Goal: Task Accomplishment & Management: Manage account settings

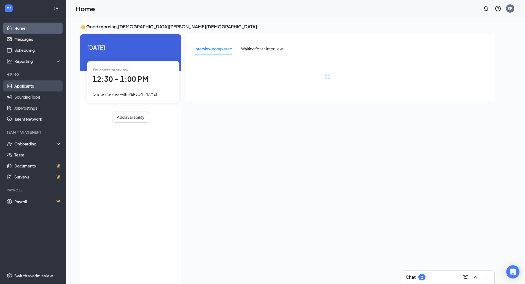
click at [23, 86] on link "Applicants" at bounding box center [37, 85] width 47 height 11
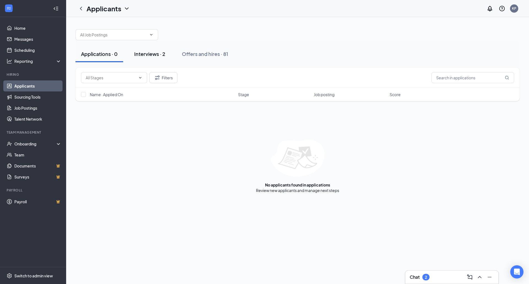
click at [144, 53] on div "Interviews · 2" at bounding box center [149, 53] width 31 height 7
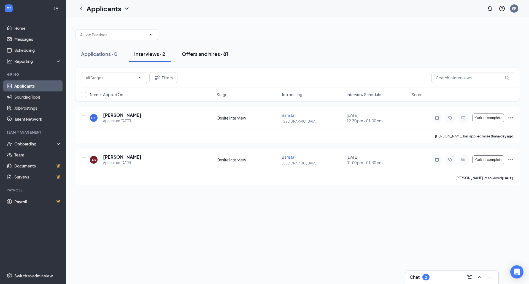
click at [202, 50] on button "Offers and hires · 81" at bounding box center [204, 54] width 57 height 17
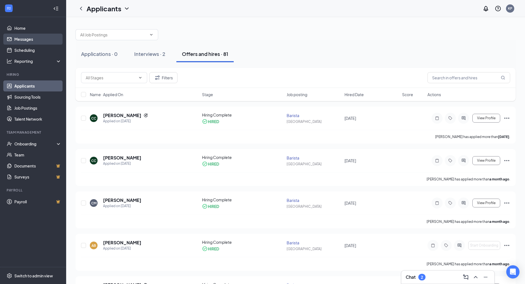
click at [33, 36] on link "Messages" at bounding box center [37, 39] width 47 height 11
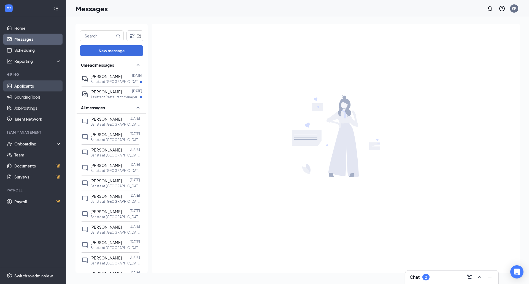
click at [30, 87] on link "Applicants" at bounding box center [37, 85] width 47 height 11
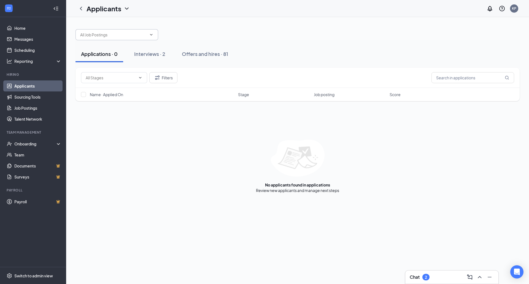
click at [102, 32] on input "text" at bounding box center [113, 35] width 67 height 6
click at [274, 34] on div at bounding box center [297, 32] width 444 height 17
click at [442, 77] on input "text" at bounding box center [472, 77] width 83 height 11
click at [167, 79] on button "Filters" at bounding box center [163, 77] width 28 height 11
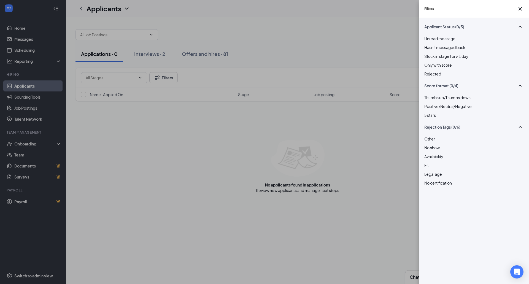
click at [426, 71] on div at bounding box center [473, 71] width 99 height 0
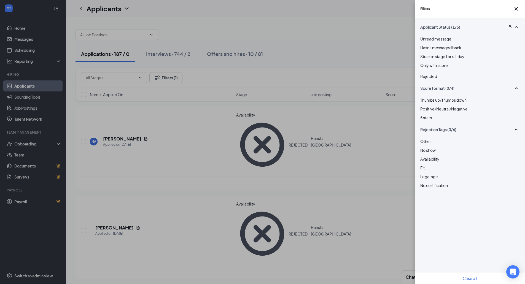
click at [330, 51] on div "Filters Applicant Status (1/5) Unread message Hasn't messaged back Stuck in sta…" at bounding box center [262, 142] width 525 height 284
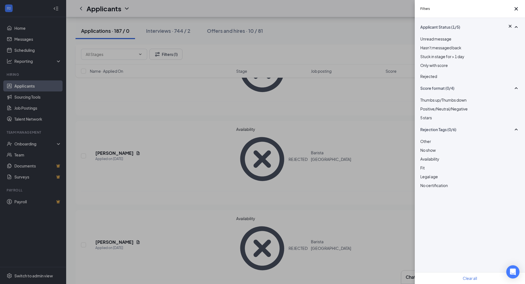
scroll to position [83, 0]
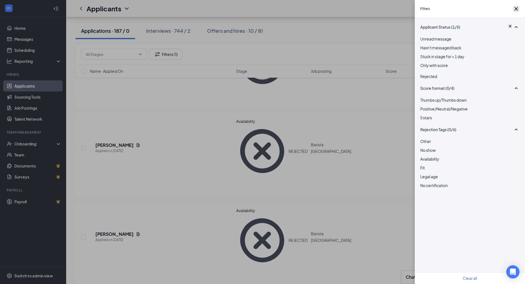
click at [513, 10] on icon "Cross" at bounding box center [516, 9] width 7 height 7
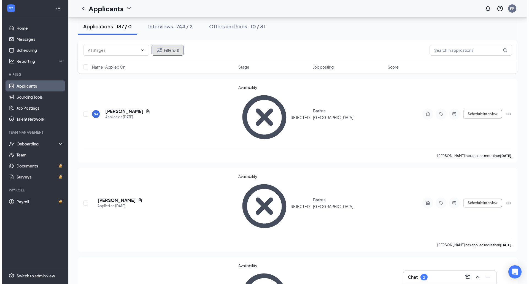
scroll to position [0, 0]
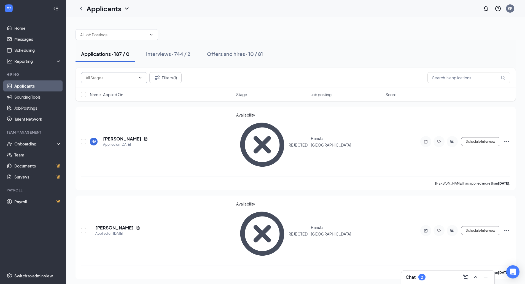
click at [140, 78] on icon "ChevronDown" at bounding box center [140, 77] width 2 height 1
click at [140, 78] on icon "ChevronUp" at bounding box center [140, 77] width 4 height 4
click at [116, 225] on h5 "[PERSON_NAME]" at bounding box center [114, 228] width 38 height 6
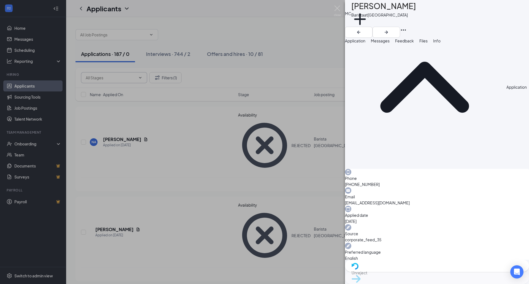
scroll to position [7, 0]
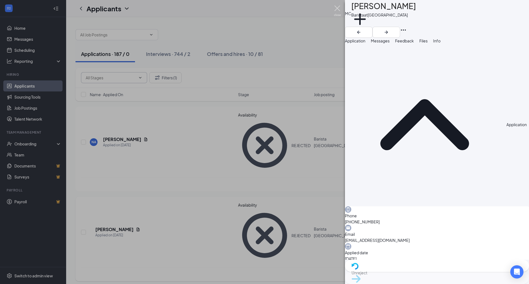
drag, startPoint x: 337, startPoint y: 9, endPoint x: 259, endPoint y: 171, distance: 180.3
click at [337, 9] on img at bounding box center [337, 11] width 7 height 11
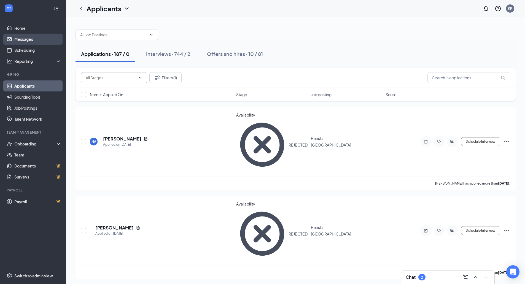
click at [27, 39] on link "Messages" at bounding box center [37, 39] width 47 height 11
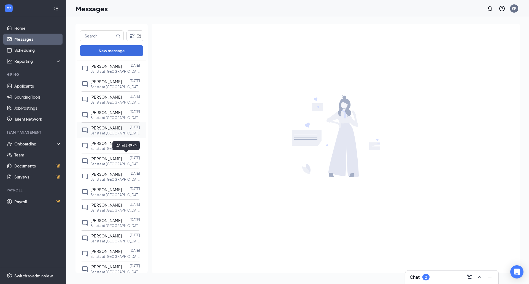
scroll to position [55, 0]
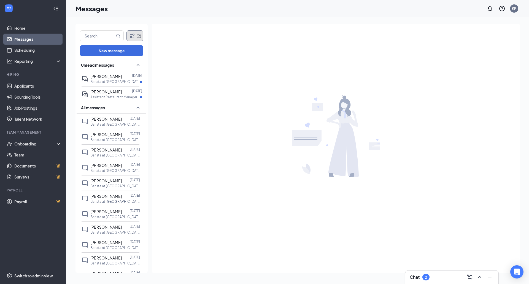
click at [138, 37] on button "(2)" at bounding box center [134, 35] width 17 height 11
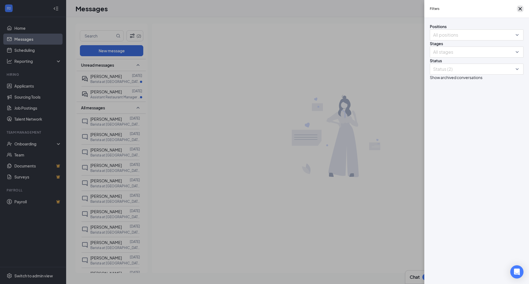
click at [517, 11] on icon "Cross" at bounding box center [520, 9] width 7 height 7
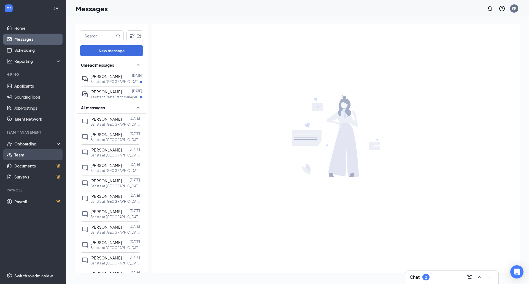
click at [21, 154] on link "Team" at bounding box center [37, 154] width 47 height 11
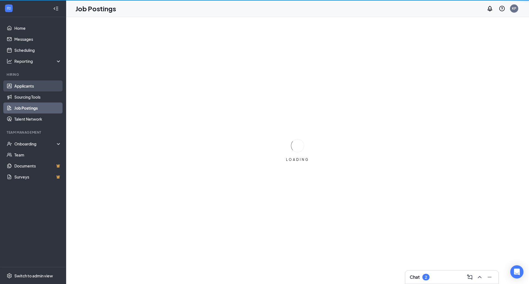
click at [29, 85] on link "Applicants" at bounding box center [37, 85] width 47 height 11
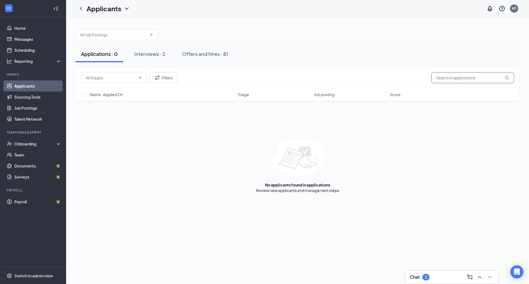
click at [477, 77] on input "text" at bounding box center [472, 77] width 83 height 11
click at [196, 54] on div "Offers and hires · 81" at bounding box center [205, 53] width 46 height 7
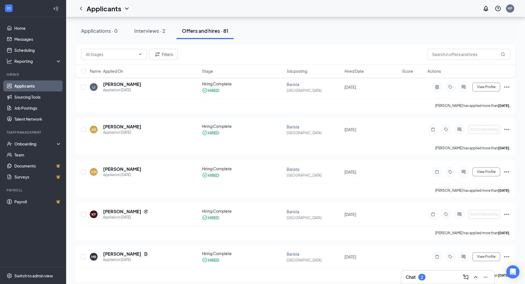
scroll to position [468, 0]
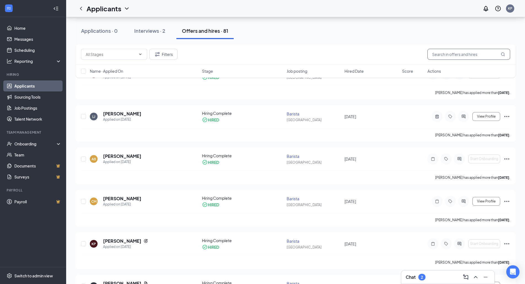
click at [439, 58] on input "text" at bounding box center [468, 54] width 83 height 11
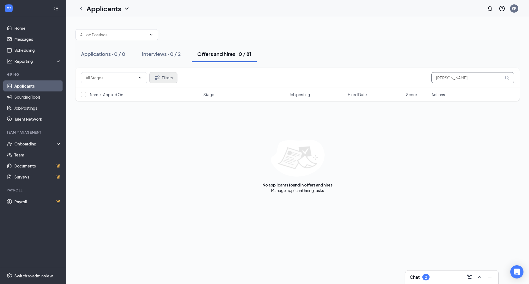
type input "[PERSON_NAME]"
click at [169, 78] on button "Filters" at bounding box center [163, 77] width 28 height 11
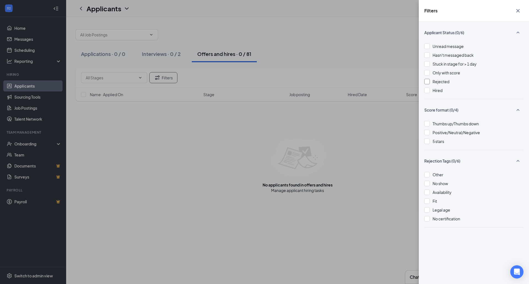
click at [427, 82] on div at bounding box center [427, 82] width 6 height 6
click at [372, 166] on div "Filters Applicant Status (1/6) Unread message Hasn't messaged back Stuck in sta…" at bounding box center [264, 142] width 529 height 284
click at [154, 53] on div "Filters Applicant Status (1/6) Unread message Hasn't messaged back Stuck in sta…" at bounding box center [264, 142] width 529 height 284
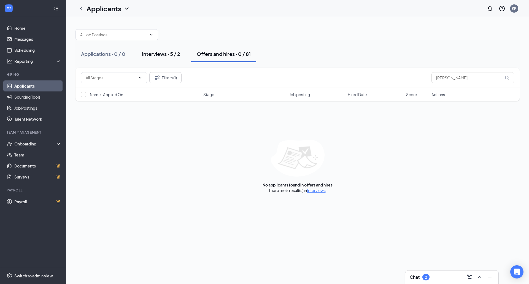
click at [153, 55] on div "Interviews · 5 / 2" at bounding box center [161, 53] width 38 height 7
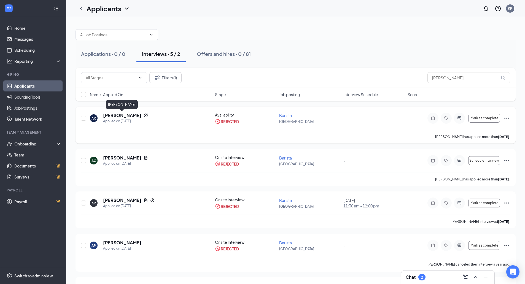
click at [130, 114] on h5 "[PERSON_NAME]" at bounding box center [122, 115] width 38 height 6
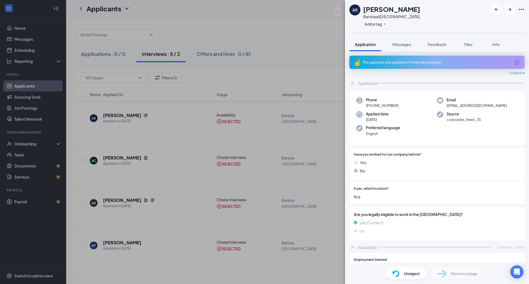
click at [427, 63] on div "This applicant also applied to 7 other job posting(s)" at bounding box center [437, 62] width 148 height 5
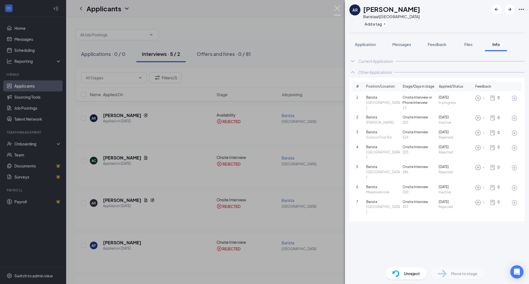
click at [336, 8] on img at bounding box center [337, 11] width 7 height 11
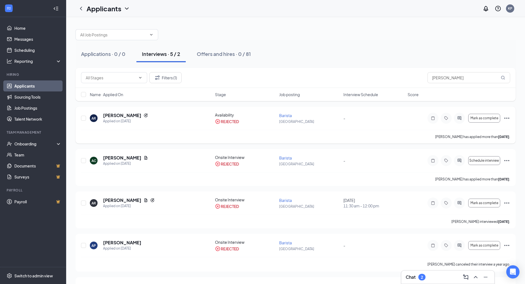
click at [154, 117] on div "AR [PERSON_NAME] Applied on [DATE]" at bounding box center [151, 118] width 122 height 12
click at [171, 121] on div "AR [PERSON_NAME] Applied on [DATE]" at bounding box center [151, 118] width 122 height 12
click at [125, 115] on h5 "[PERSON_NAME]" at bounding box center [122, 115] width 38 height 6
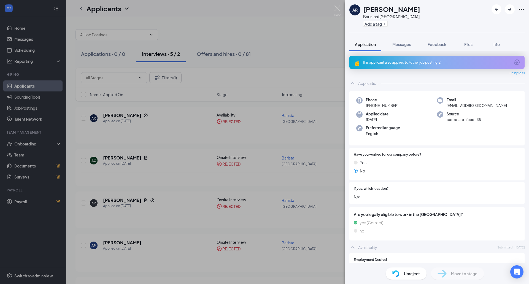
click at [406, 60] on div "This applicant also applied to 7 other job posting(s)" at bounding box center [437, 62] width 148 height 5
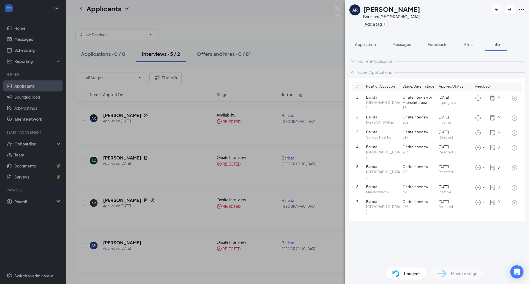
click at [373, 236] on div "Current Application Phone +1 (401) 497-4934 Email rey44507@gmail.com Applied da…" at bounding box center [437, 157] width 184 height 212
click at [338, 7] on img at bounding box center [337, 11] width 7 height 11
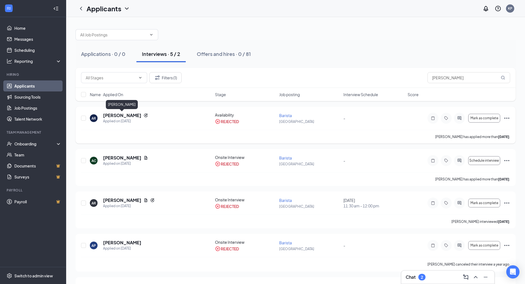
click at [126, 117] on h5 "[PERSON_NAME]" at bounding box center [122, 115] width 38 height 6
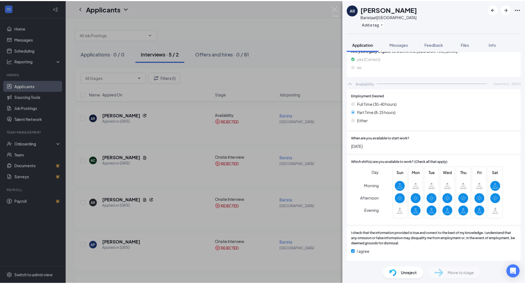
scroll to position [162, 0]
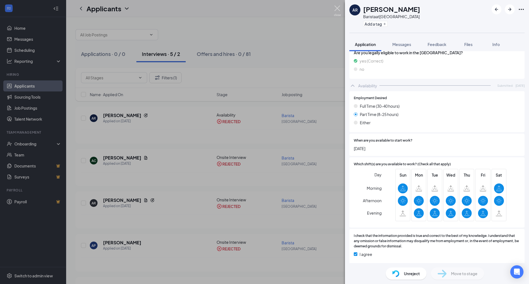
click at [336, 8] on img at bounding box center [337, 11] width 7 height 11
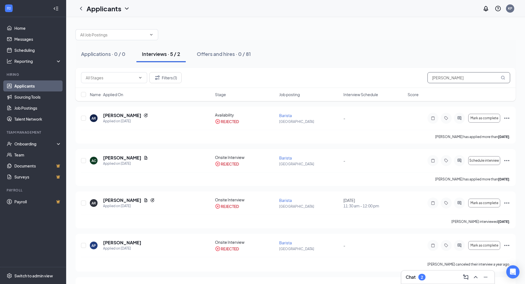
click at [462, 80] on input "alexander" at bounding box center [468, 77] width 83 height 11
type input "a"
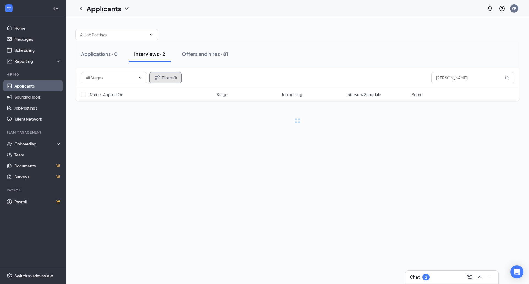
click at [167, 78] on button "Filters (1)" at bounding box center [165, 77] width 32 height 11
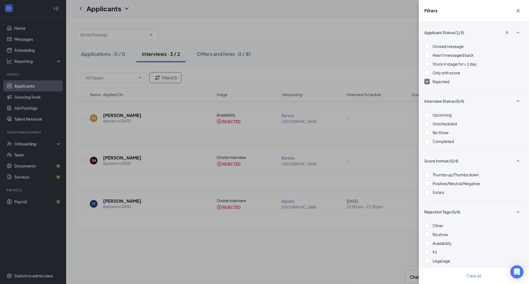
click at [427, 80] on div at bounding box center [427, 82] width 6 height 6
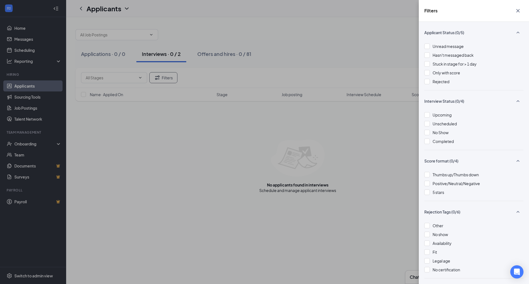
click at [307, 52] on div "Filters Applicant Status (0/5) Unread message Hasn't messaged back Stuck in sta…" at bounding box center [264, 142] width 529 height 284
click at [426, 82] on div at bounding box center [427, 82] width 6 height 6
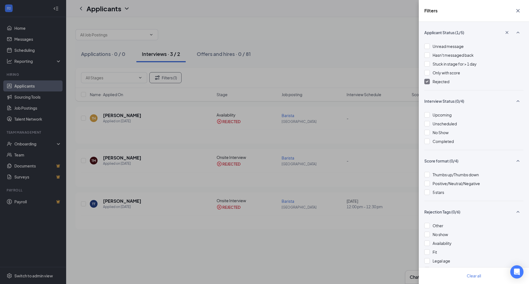
click at [152, 122] on div "Filters Applicant Status (1/5) Unread message Hasn't messaged back Stuck in sta…" at bounding box center [264, 142] width 529 height 284
click at [517, 11] on icon "Cross" at bounding box center [518, 10] width 7 height 7
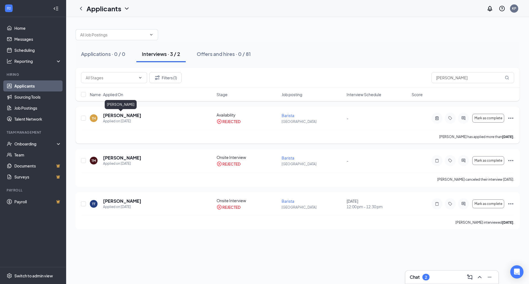
click at [116, 118] on h5 "Tyler Hanson" at bounding box center [122, 115] width 38 height 6
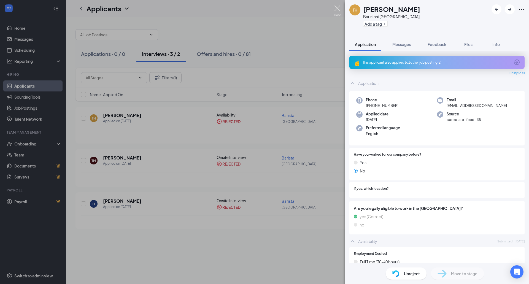
click at [337, 7] on img at bounding box center [337, 11] width 7 height 11
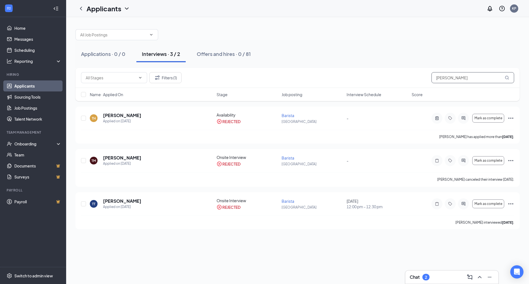
click at [449, 79] on input "tyler" at bounding box center [472, 77] width 83 height 11
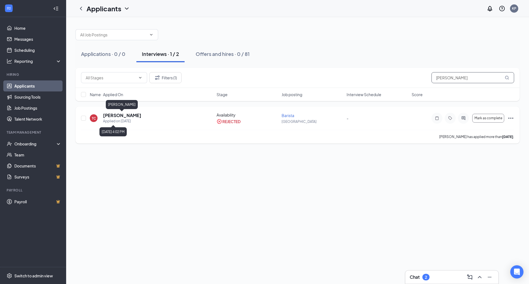
type input "trevor"
click at [124, 118] on h5 "[PERSON_NAME]" at bounding box center [122, 115] width 38 height 6
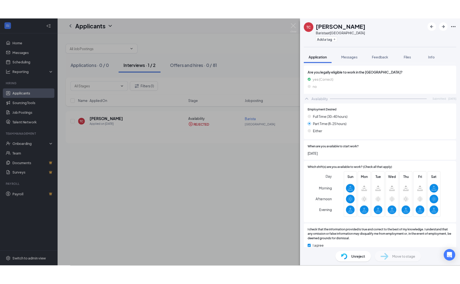
scroll to position [143, 0]
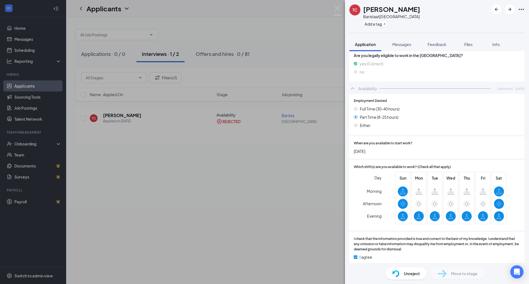
drag, startPoint x: 358, startPoint y: 195, endPoint x: 304, endPoint y: 158, distance: 65.3
click at [340, 147] on div "TC Trevor Campbell Barista at West Shore Rd Add a tag Application Messages Feed…" at bounding box center [264, 142] width 529 height 284
drag, startPoint x: 305, startPoint y: 79, endPoint x: 342, endPoint y: 69, distance: 38.1
click at [349, 88] on div "Availability Submitted: Aug 20" at bounding box center [436, 88] width 175 height 11
click at [349, 72] on div "Are you legally eligible to work in the US? yes (Correct) no" at bounding box center [436, 65] width 175 height 34
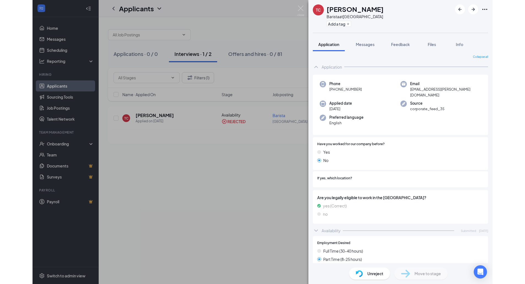
scroll to position [0, 0]
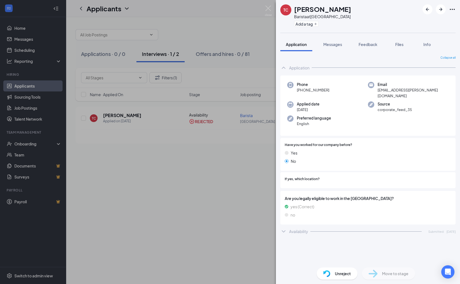
drag, startPoint x: 342, startPoint y: 69, endPoint x: 210, endPoint y: 30, distance: 137.4
click at [210, 30] on div "TC Trevor Campbell Barista at West Shore Rd Add a tag Application Messages Feed…" at bounding box center [230, 142] width 460 height 284
click at [343, 276] on span "Unreject" at bounding box center [343, 274] width 16 height 6
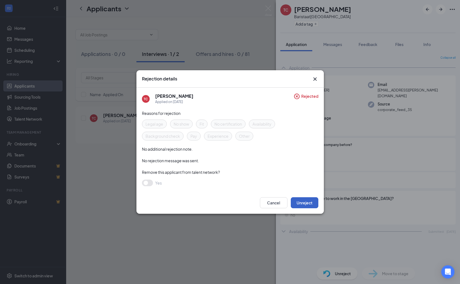
click at [298, 203] on button "Unreject" at bounding box center [305, 202] width 28 height 11
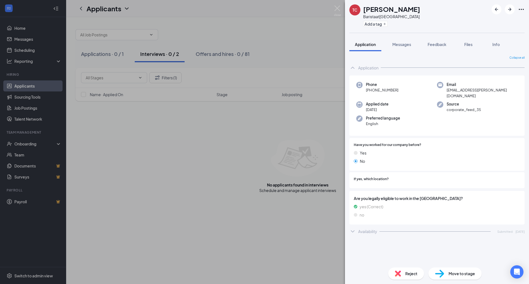
click at [111, 120] on div "TC Trevor Campbell Barista at West Shore Rd Add a tag Application Messages Feed…" at bounding box center [264, 142] width 529 height 284
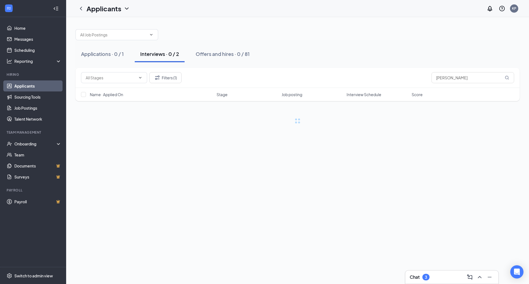
click at [33, 84] on link "Applicants" at bounding box center [37, 85] width 47 height 11
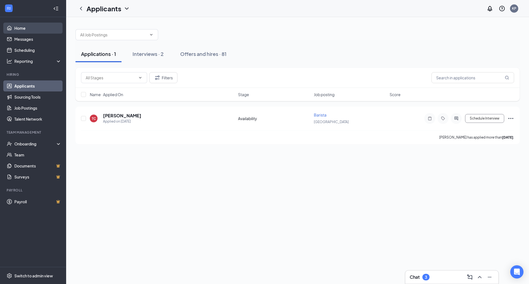
click at [27, 30] on link "Home" at bounding box center [37, 28] width 47 height 11
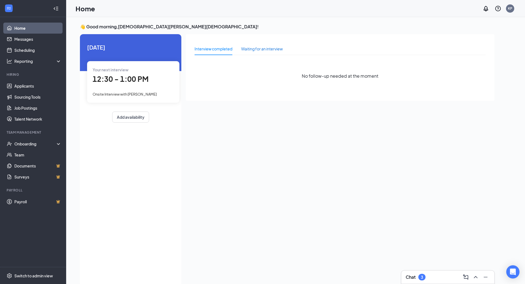
click at [273, 48] on div "Waiting for an interview" at bounding box center [262, 49] width 42 height 6
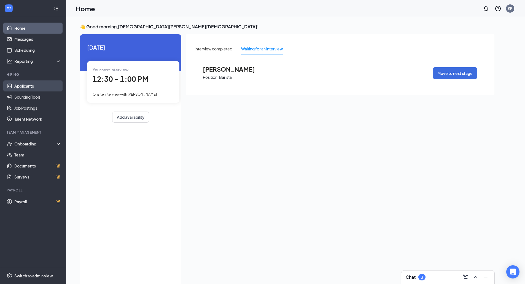
click at [31, 88] on link "Applicants" at bounding box center [37, 85] width 47 height 11
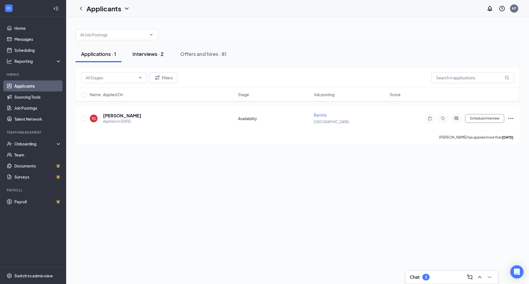
click at [148, 53] on div "Interviews · 2" at bounding box center [148, 53] width 31 height 7
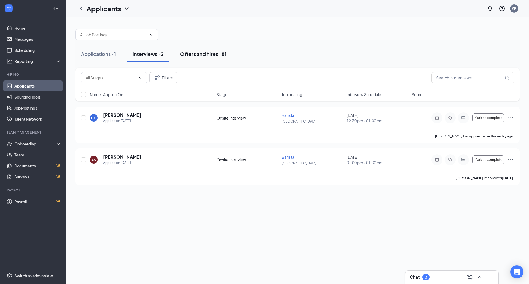
click at [201, 54] on div "Offers and hires · 81" at bounding box center [203, 53] width 46 height 7
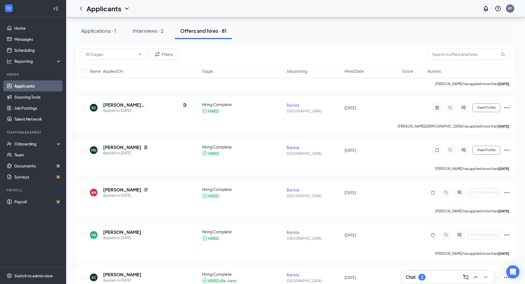
scroll to position [827, 0]
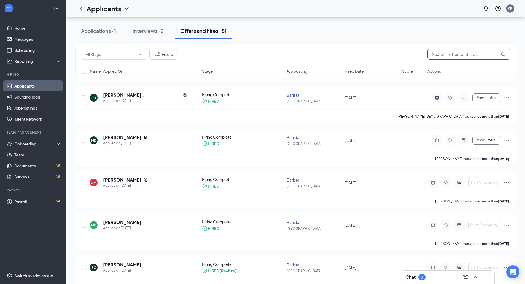
click at [453, 56] on input "text" at bounding box center [468, 54] width 83 height 11
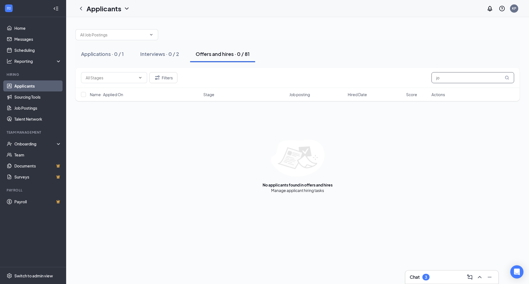
type input "j"
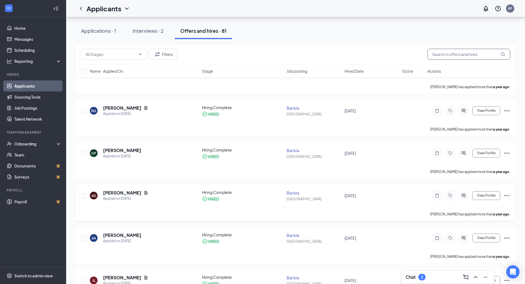
scroll to position [1295, 0]
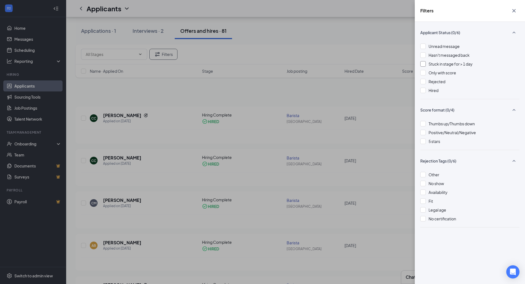
scroll to position [110, 0]
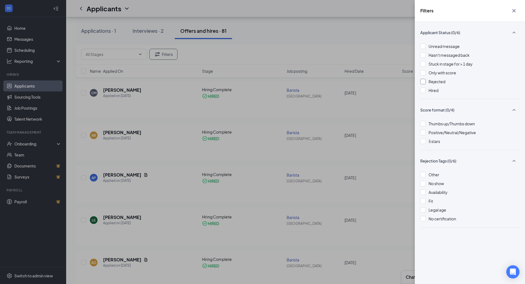
click at [426, 82] on div "Rejected" at bounding box center [469, 82] width 99 height 6
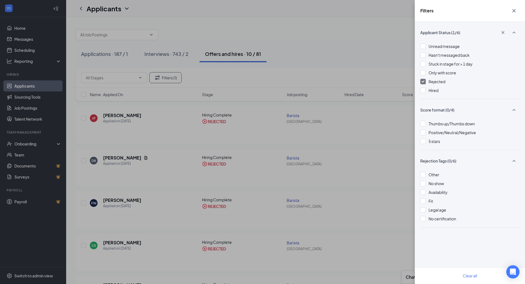
click at [312, 63] on div "Filters Applicant Status (1/6) Unread message Hasn't messaged back Stuck in sta…" at bounding box center [262, 142] width 525 height 284
click at [515, 13] on icon "Cross" at bounding box center [514, 10] width 7 height 7
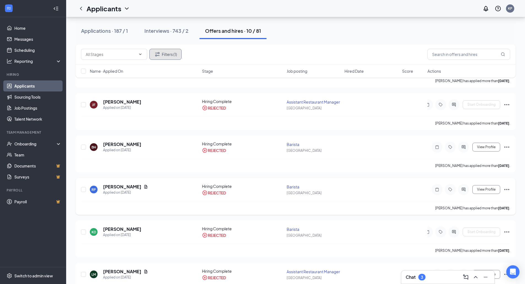
scroll to position [193, 0]
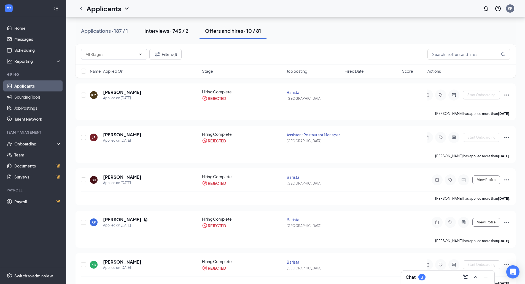
click at [180, 31] on div "Interviews · 743 / 2" at bounding box center [166, 30] width 44 height 7
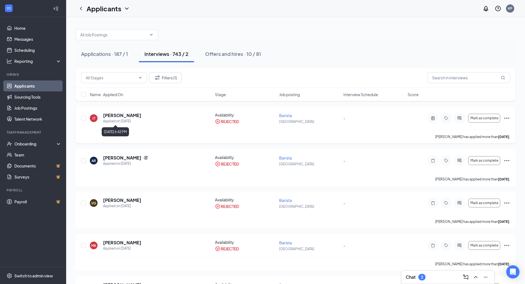
click at [133, 118] on div "Applied on [DATE]" at bounding box center [122, 121] width 38 height 6
click at [122, 114] on h5 "[PERSON_NAME]" at bounding box center [122, 115] width 38 height 6
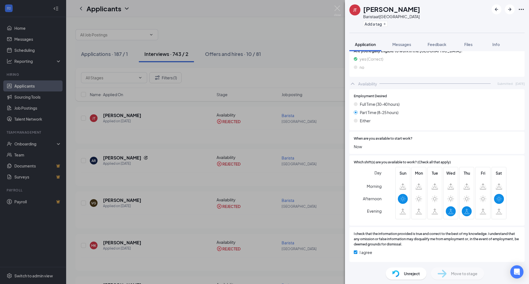
scroll to position [142, 0]
click at [520, 9] on icon "Ellipses" at bounding box center [521, 9] width 7 height 7
click at [486, 21] on link "View full application" at bounding box center [492, 22] width 60 height 6
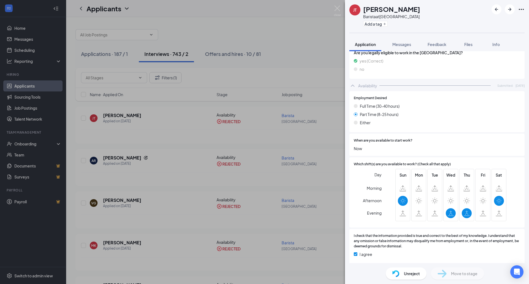
click at [333, 7] on div "JT Johandry Tranberg Barista at West Shore Rd Add a tag Application Messages Fe…" at bounding box center [264, 142] width 529 height 284
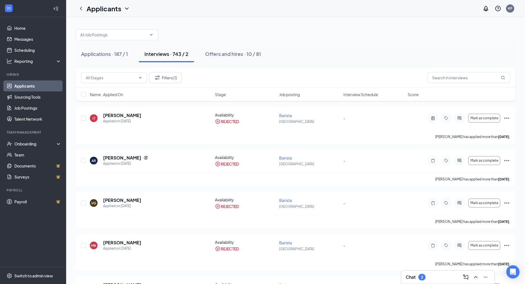
click at [20, 85] on link "Applicants" at bounding box center [37, 85] width 47 height 11
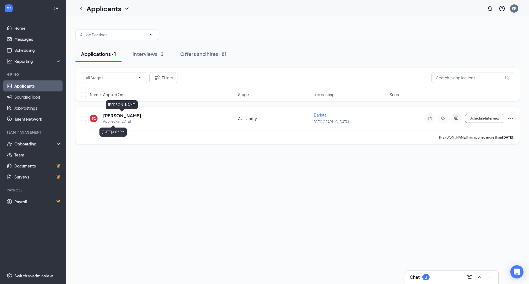
click at [113, 118] on h5 "[PERSON_NAME]" at bounding box center [122, 116] width 38 height 6
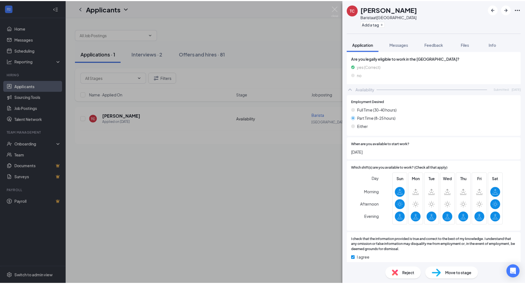
scroll to position [144, 0]
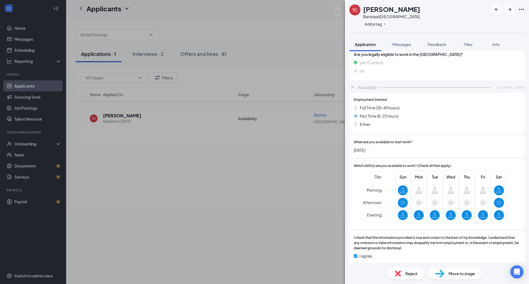
click at [462, 275] on span "Move to stage" at bounding box center [462, 274] width 26 height 6
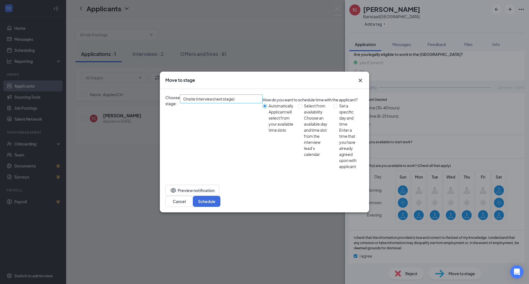
click at [259, 103] on span "Onsite Interview (next stage)" at bounding box center [221, 99] width 76 height 8
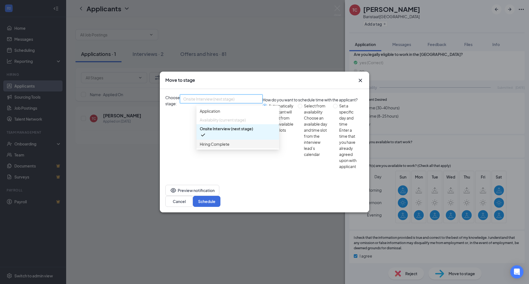
click at [226, 147] on span "Hiring Complete" at bounding box center [215, 144] width 30 height 6
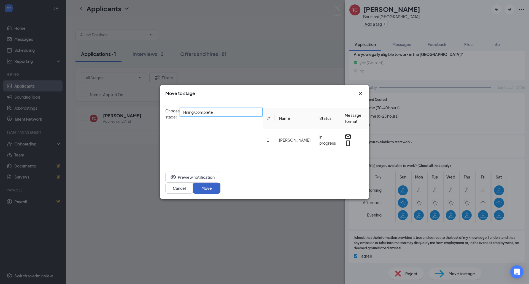
click at [220, 194] on button "Move" at bounding box center [207, 188] width 28 height 11
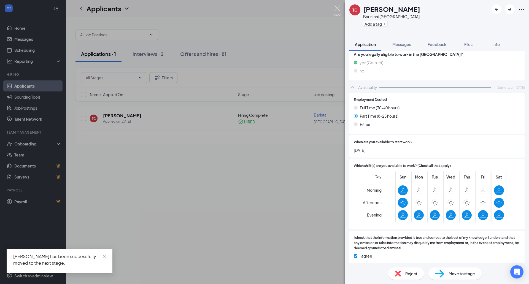
click at [336, 9] on img at bounding box center [337, 11] width 7 height 11
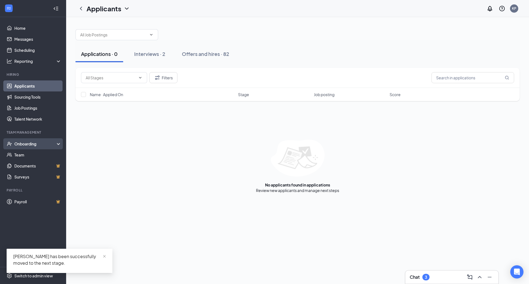
click at [30, 144] on div "Onboarding" at bounding box center [35, 144] width 42 height 6
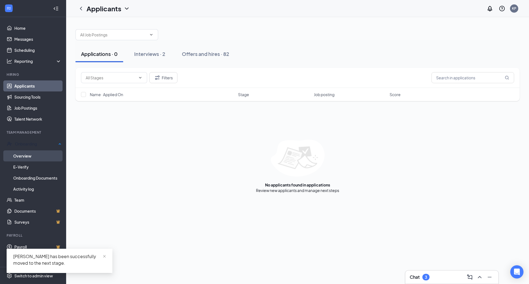
click at [27, 156] on link "Overview" at bounding box center [37, 155] width 48 height 11
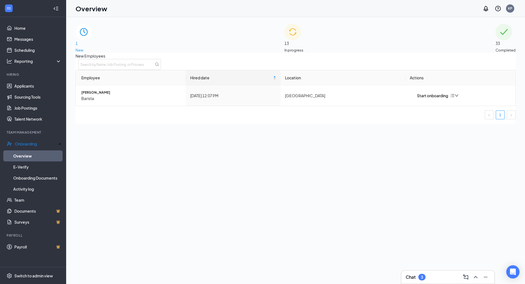
click at [92, 47] on span "New" at bounding box center [83, 50] width 17 height 6
click at [437, 99] on div "Start onboarding" at bounding box center [429, 96] width 38 height 6
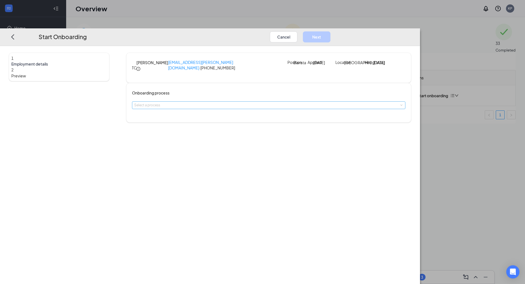
click at [269, 108] on div "Select a process" at bounding box center [267, 106] width 266 height 6
click at [193, 122] on span "Barista" at bounding box center [193, 123] width 13 height 5
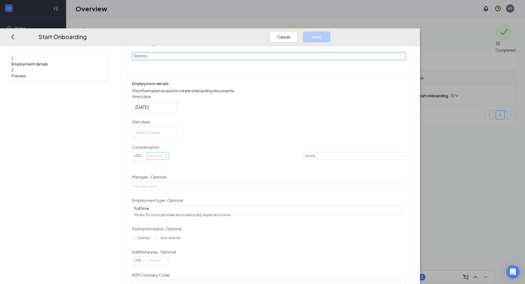
scroll to position [55, 0]
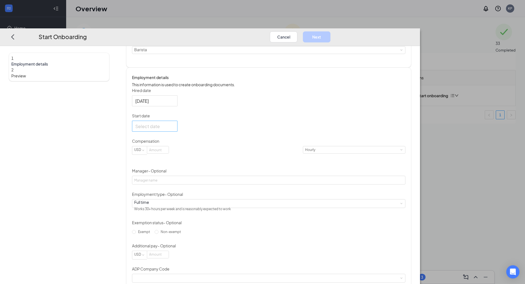
click at [174, 130] on div at bounding box center [154, 126] width 39 height 7
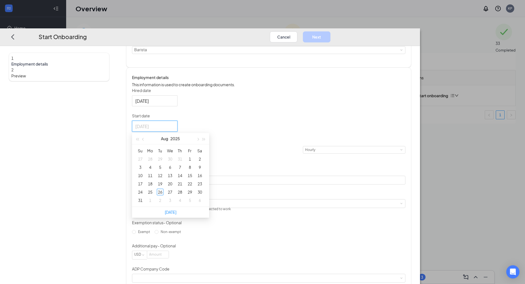
type input "Aug 2, 2025"
click at [199, 141] on span "button" at bounding box center [197, 139] width 3 height 3
type input "Aug 31, 2025"
type input "Sep 20, 2025"
type input "Sep 14, 2025"
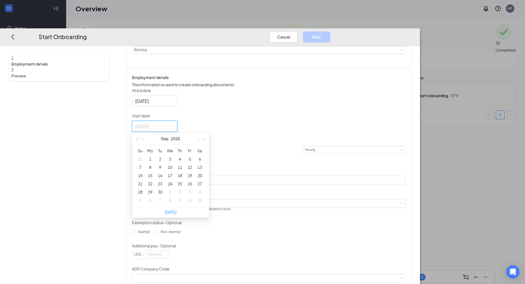
type input "Sep 7, 2025"
type input "Sep 20, 2025"
click at [203, 179] on div "20" at bounding box center [199, 175] width 7 height 7
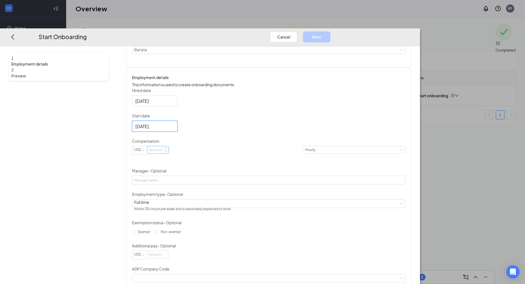
click at [169, 153] on input at bounding box center [157, 149] width 21 height 7
type input "15"
click at [269, 208] on div "Full time Works 30+ hours per week and is reasonably expected to work" at bounding box center [268, 203] width 269 height 8
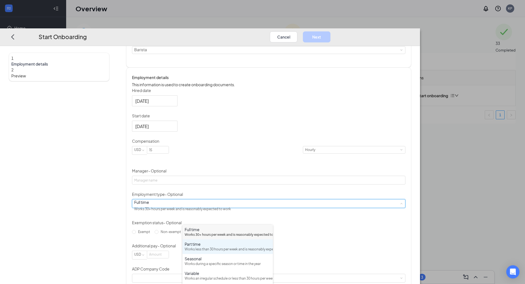
click at [195, 247] on div "Part time" at bounding box center [228, 244] width 86 height 6
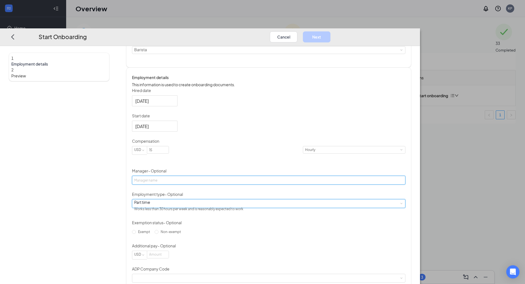
click at [198, 185] on input "Manager - Optional" at bounding box center [268, 180] width 273 height 9
type input "[PERSON_NAME]"
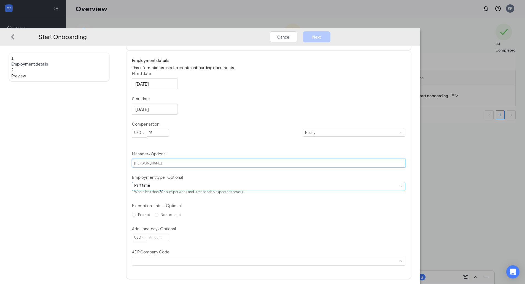
scroll to position [91, 0]
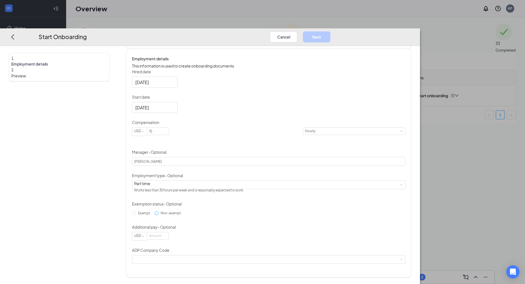
click at [158, 215] on input "Non-exempt" at bounding box center [157, 213] width 4 height 4
radio input "true"
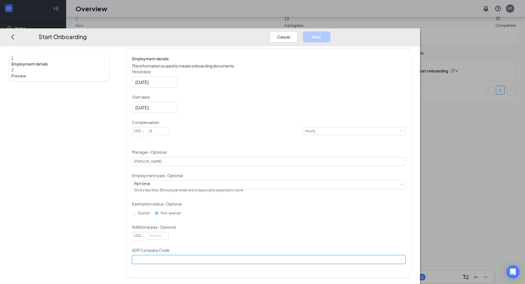
click at [270, 262] on div at bounding box center [268, 259] width 273 height 9
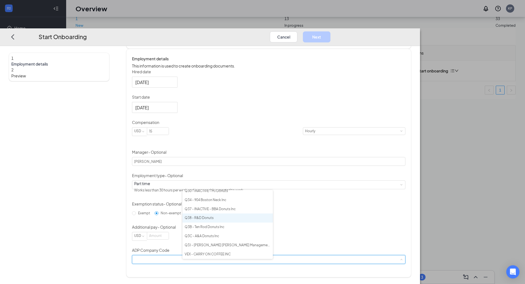
click at [208, 219] on li "Q38 - R&D Donuts" at bounding box center [227, 218] width 90 height 9
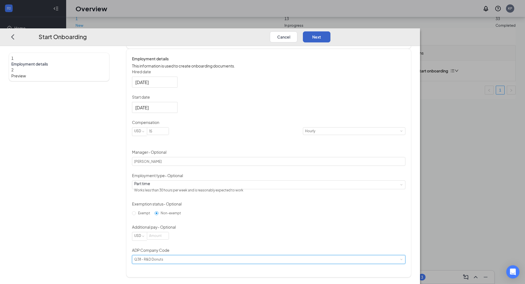
click at [330, 31] on button "Next" at bounding box center [317, 36] width 28 height 11
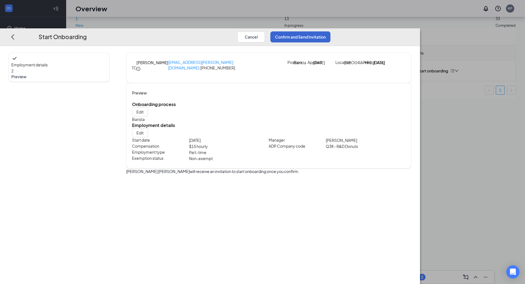
scroll to position [0, 0]
click at [330, 31] on button "Confirm and Send Invitation" at bounding box center [300, 36] width 60 height 11
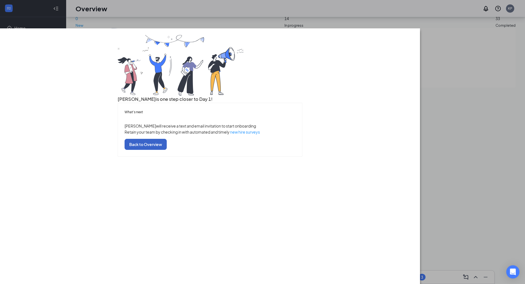
click at [167, 150] on button "Back to Overview" at bounding box center [146, 144] width 42 height 11
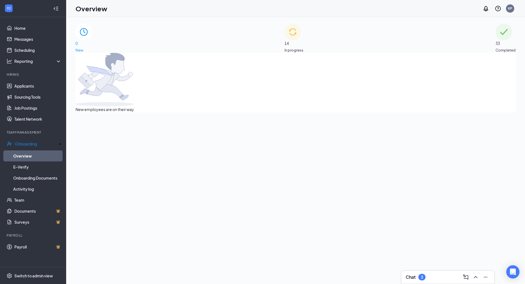
click at [303, 30] on div "14 In progress" at bounding box center [293, 38] width 19 height 29
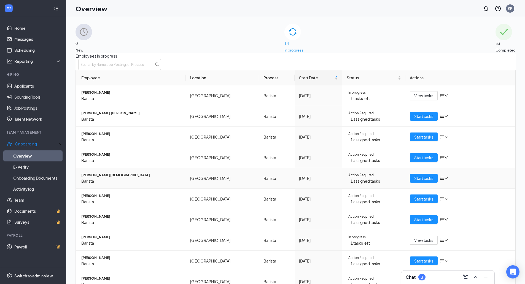
scroll to position [25, 0]
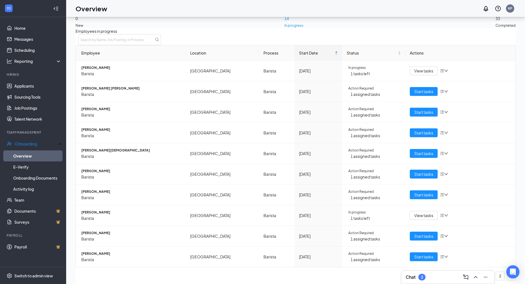
click at [415, 277] on h3 "Chat" at bounding box center [411, 277] width 10 height 6
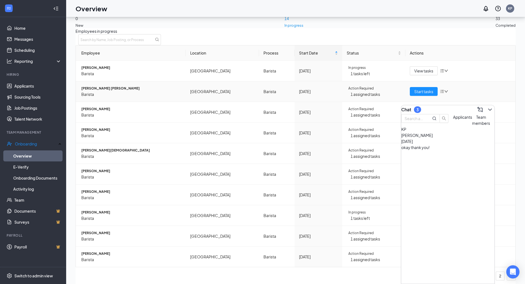
click at [476, 87] on div "Start tasks" at bounding box center [460, 91] width 101 height 9
click at [470, 102] on td "Start tasks" at bounding box center [460, 112] width 110 height 21
click at [487, 106] on icon "ChevronDown" at bounding box center [490, 109] width 7 height 7
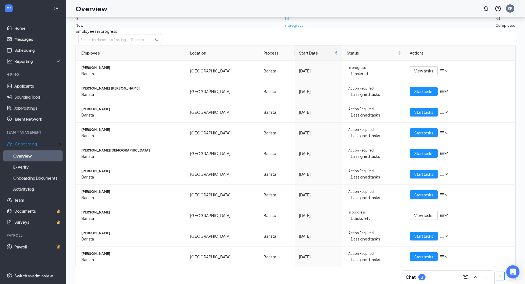
click at [496, 272] on link "2" at bounding box center [500, 276] width 8 height 8
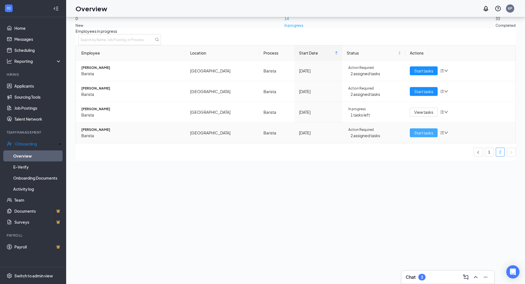
click at [416, 136] on span "Start tasks" at bounding box center [423, 133] width 19 height 6
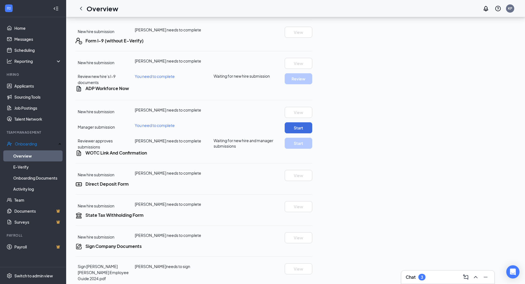
scroll to position [138, 0]
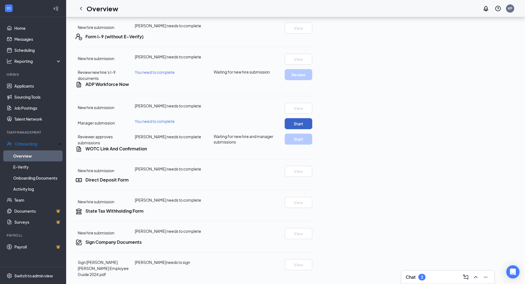
click at [312, 129] on button "Start" at bounding box center [299, 123] width 28 height 11
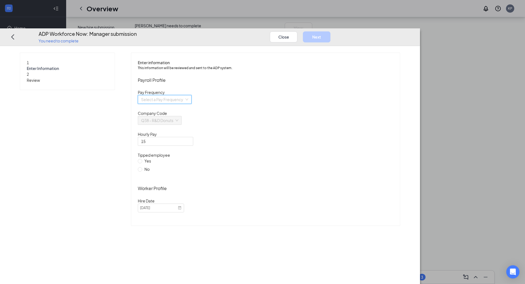
click at [184, 96] on input "search" at bounding box center [162, 100] width 43 height 8
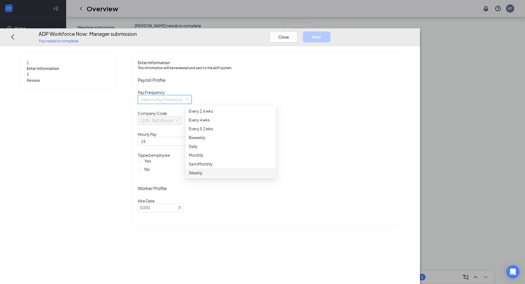
click at [196, 170] on div "Weekly" at bounding box center [231, 173] width 84 height 6
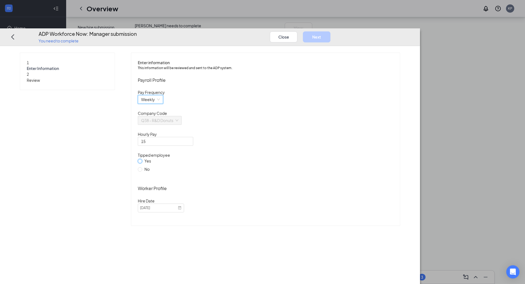
click at [142, 159] on input "Yes" at bounding box center [140, 161] width 4 height 4
radio input "true"
click at [330, 31] on button "Next" at bounding box center [317, 36] width 28 height 11
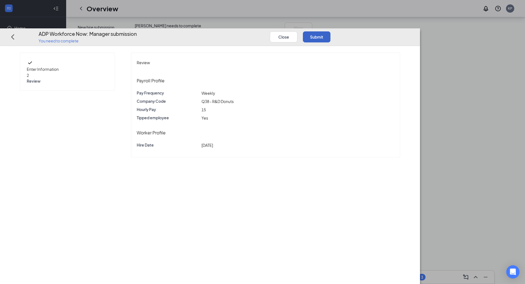
click at [330, 31] on button "Submit" at bounding box center [317, 36] width 28 height 11
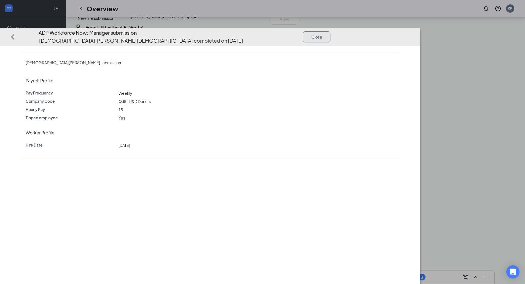
click at [330, 31] on button "Close" at bounding box center [317, 36] width 28 height 11
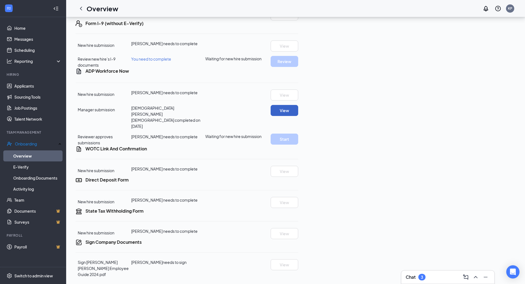
scroll to position [235, 0]
click at [80, 8] on icon "ChevronLeft" at bounding box center [81, 9] width 2 height 4
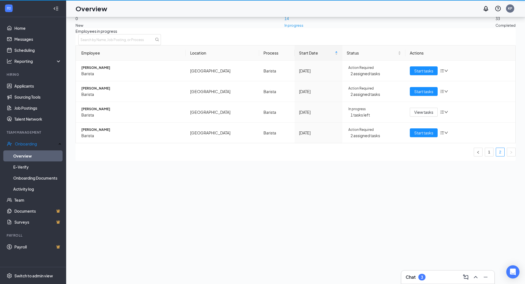
scroll to position [25, 0]
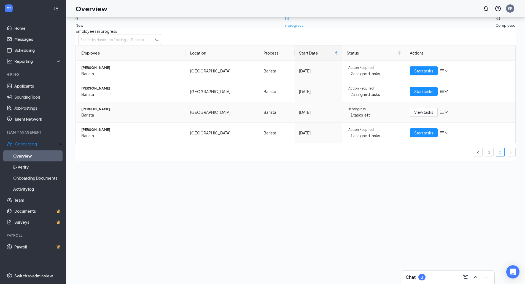
click at [355, 118] on span "1 tasks left" at bounding box center [375, 115] width 50 height 6
click at [444, 114] on icon "down" at bounding box center [446, 112] width 4 height 4
click at [96, 112] on span "[PERSON_NAME]" at bounding box center [131, 109] width 100 height 6
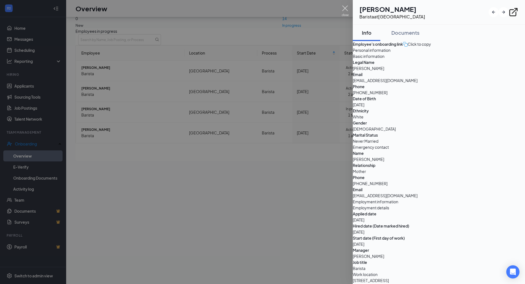
click at [344, 9] on img at bounding box center [345, 11] width 7 height 11
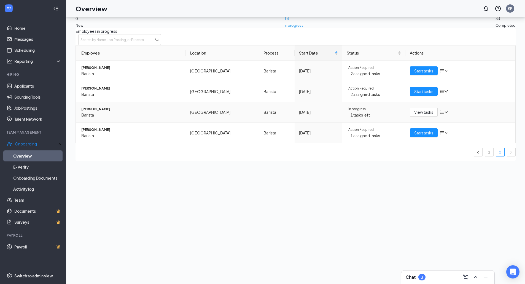
click at [106, 118] on span "Barista" at bounding box center [131, 115] width 100 height 6
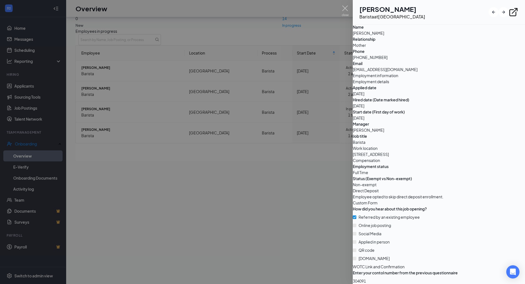
scroll to position [298, 0]
click at [346, 9] on img at bounding box center [345, 11] width 7 height 11
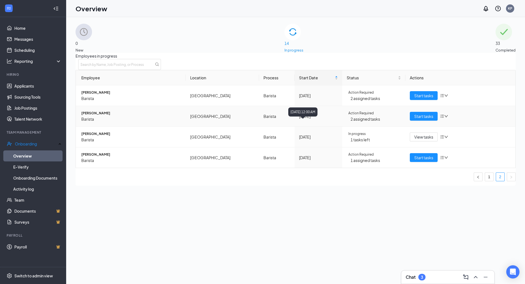
click at [331, 119] on div "[DATE]" at bounding box center [318, 116] width 39 height 6
click at [95, 95] on span "[PERSON_NAME]" at bounding box center [131, 93] width 100 height 6
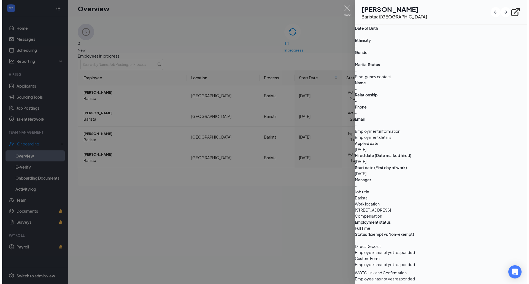
scroll to position [198, 0]
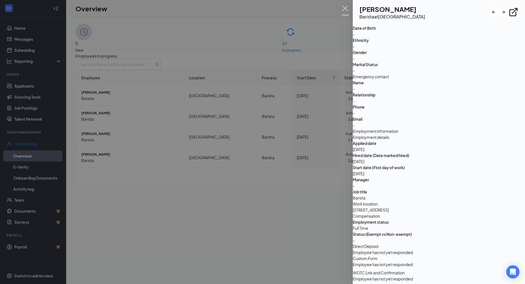
click at [347, 8] on img at bounding box center [345, 11] width 7 height 11
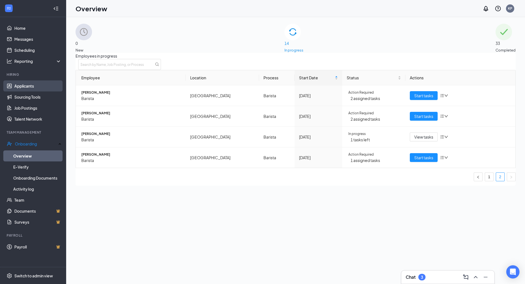
click at [31, 84] on link "Applicants" at bounding box center [37, 85] width 47 height 11
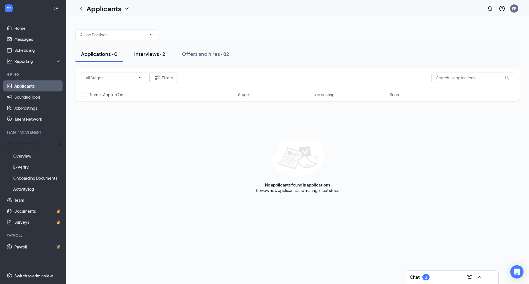
click at [143, 55] on div "Interviews · 2" at bounding box center [149, 53] width 31 height 7
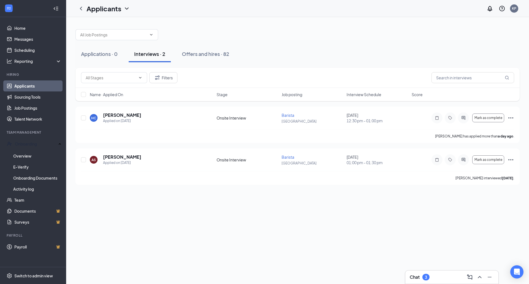
click at [28, 88] on link "Applicants" at bounding box center [37, 85] width 47 height 11
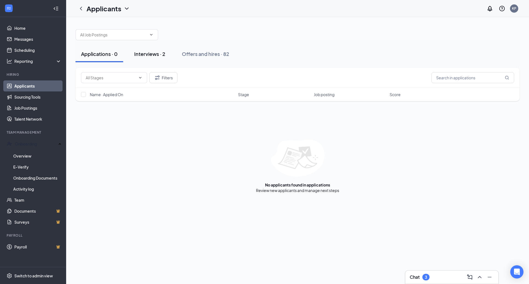
click at [155, 54] on div "Interviews · 2" at bounding box center [149, 53] width 31 height 7
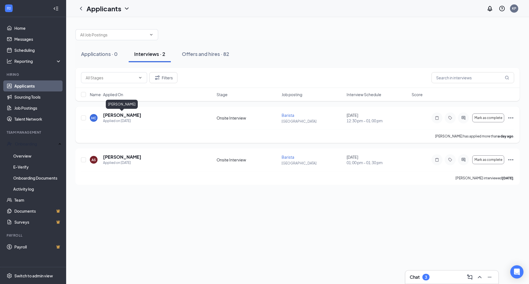
click at [118, 116] on h5 "[PERSON_NAME]" at bounding box center [122, 115] width 38 height 6
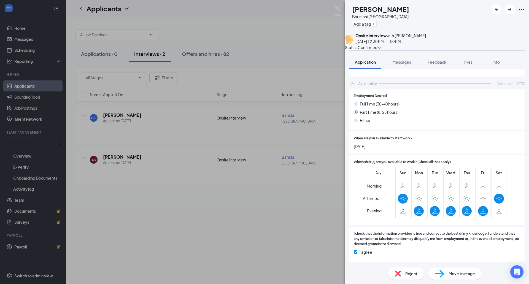
scroll to position [164, 0]
click at [338, 8] on img at bounding box center [337, 11] width 7 height 11
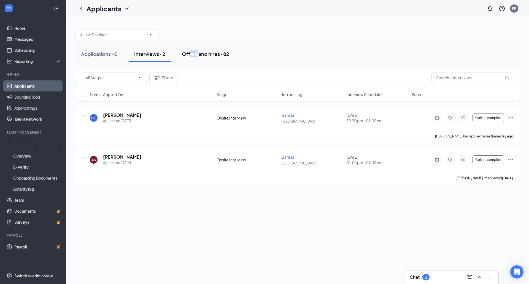
drag, startPoint x: 197, startPoint y: 42, endPoint x: 191, endPoint y: 49, distance: 9.0
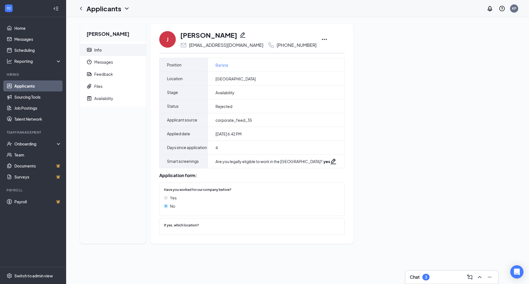
click at [321, 38] on icon "Ellipses" at bounding box center [324, 39] width 7 height 7
click at [331, 142] on p "Print applicant" at bounding box center [338, 144] width 47 height 6
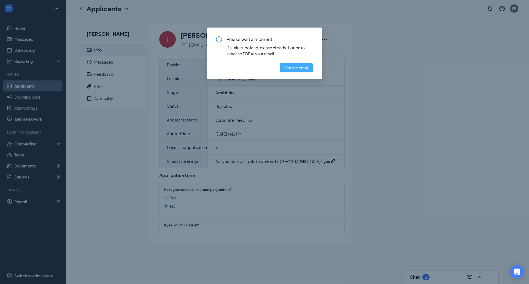
click at [302, 68] on span "Send to email" at bounding box center [296, 68] width 25 height 6
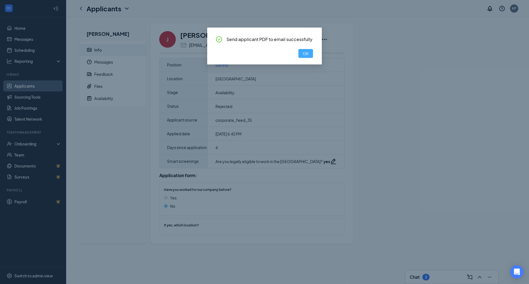
click at [307, 53] on span "OK" at bounding box center [306, 53] width 6 height 6
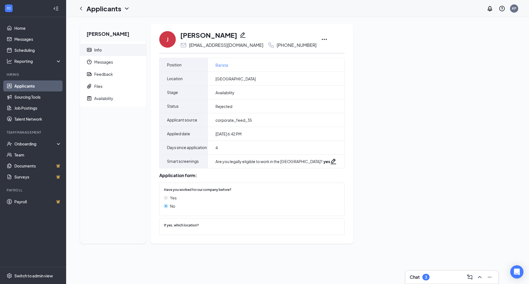
click at [321, 40] on icon "Ellipses" at bounding box center [324, 39] width 7 height 7
click at [333, 144] on p "Print applicant" at bounding box center [338, 144] width 47 height 6
click at [231, 37] on h1 "[PERSON_NAME]" at bounding box center [208, 34] width 57 height 9
click at [244, 37] on icon "Pencil" at bounding box center [242, 35] width 7 height 7
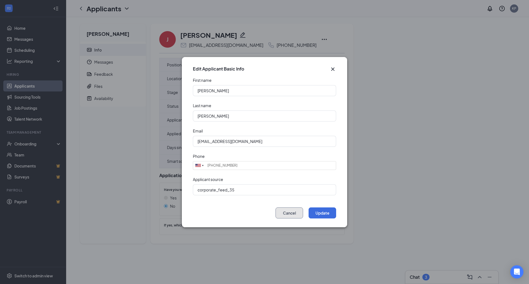
click at [293, 217] on button "Cancel" at bounding box center [290, 212] width 28 height 11
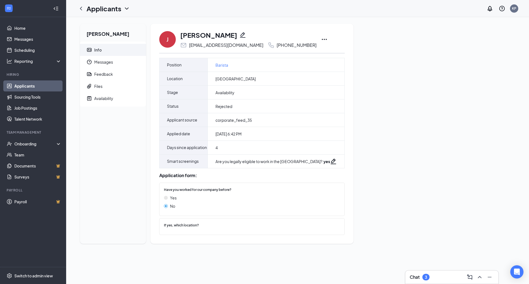
click at [322, 39] on icon "Ellipses" at bounding box center [324, 39] width 5 height 1
click at [335, 143] on p "Print applicant" at bounding box center [338, 144] width 47 height 6
click at [170, 41] on div "J" at bounding box center [167, 39] width 17 height 17
click at [322, 39] on icon "Ellipses" at bounding box center [324, 39] width 5 height 1
click at [464, 121] on div "Johandry Tranberg Info Messages Feedback Files Availability J Johandry Tranberg…" at bounding box center [297, 136] width 444 height 225
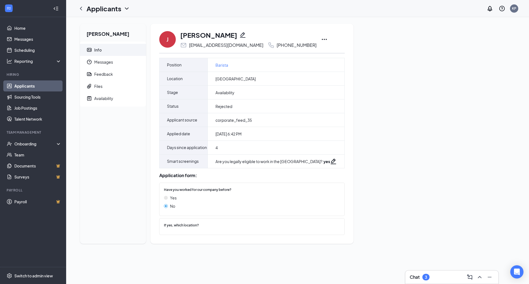
click at [243, 34] on icon "Pencil" at bounding box center [242, 35] width 7 height 7
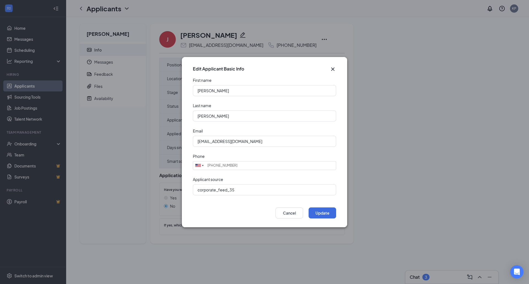
click at [389, 84] on div "Edit Applicant Basic Info First name Johandry Last name Tranberg Email johandry…" at bounding box center [264, 142] width 529 height 284
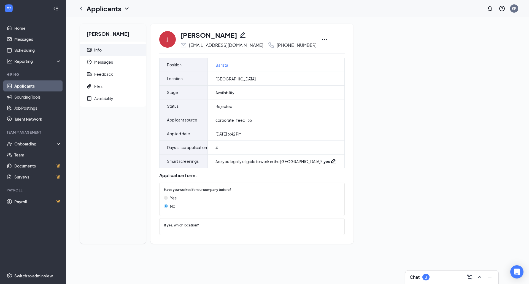
click at [321, 38] on icon "Ellipses" at bounding box center [324, 39] width 7 height 7
click at [319, 144] on p "Print applicant" at bounding box center [338, 144] width 47 height 6
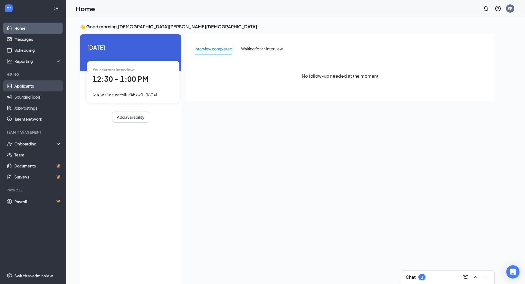
click at [25, 86] on link "Applicants" at bounding box center [37, 85] width 47 height 11
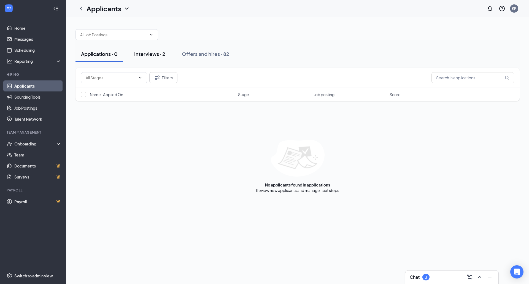
click at [149, 53] on div "Interviews · 2" at bounding box center [149, 53] width 31 height 7
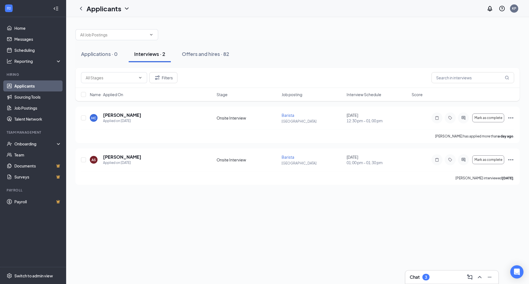
click at [53, 82] on link "Applicants" at bounding box center [37, 85] width 47 height 11
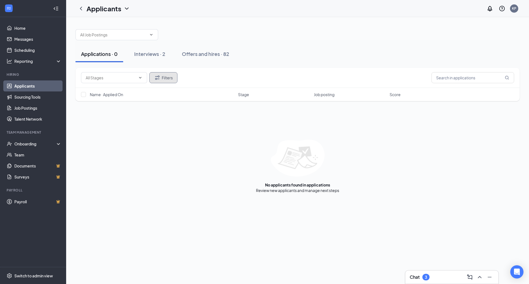
click at [172, 79] on button "Filters" at bounding box center [163, 77] width 28 height 11
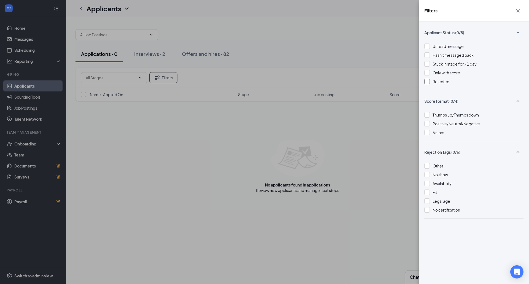
click at [426, 81] on div at bounding box center [427, 82] width 6 height 6
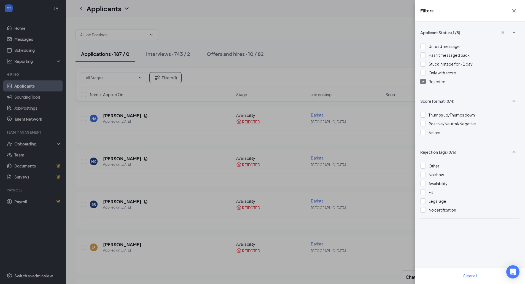
click at [326, 40] on div "Filters Applicant Status (1/5) Unread message Hasn't messaged back Stuck in sta…" at bounding box center [262, 142] width 525 height 284
click at [513, 10] on icon "Cross" at bounding box center [513, 10] width 3 height 3
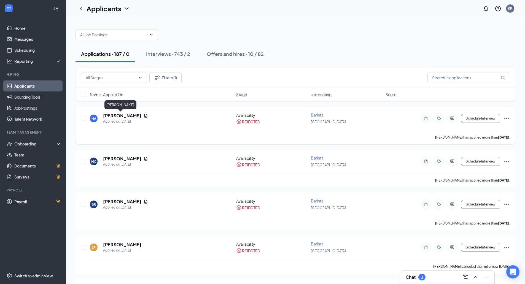
click at [117, 116] on h5 "[PERSON_NAME]" at bounding box center [122, 116] width 38 height 6
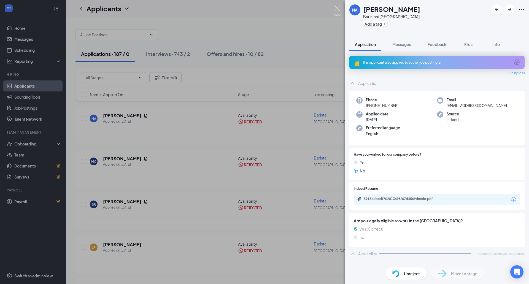
click at [335, 9] on img at bounding box center [337, 11] width 7 height 11
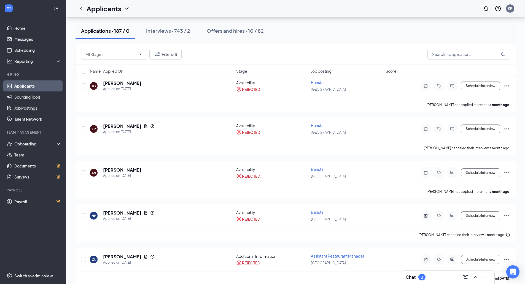
scroll to position [248, 0]
click at [436, 54] on input "text" at bounding box center [468, 54] width 83 height 11
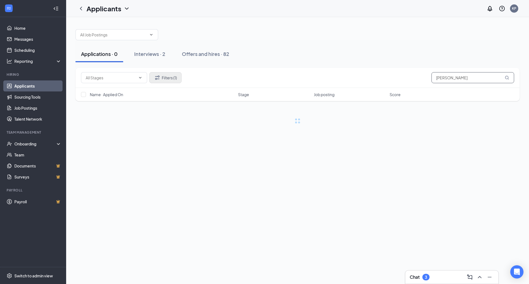
type input "[PERSON_NAME]"
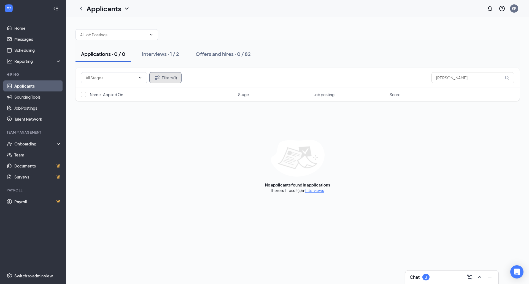
click at [172, 77] on button "Filters (1)" at bounding box center [165, 77] width 32 height 11
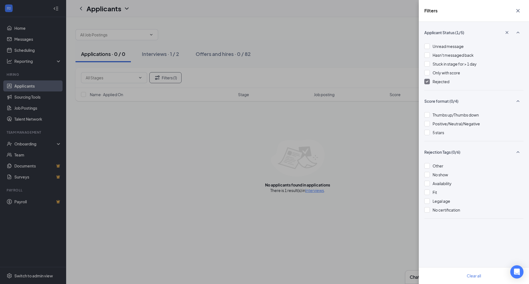
click at [429, 82] on div at bounding box center [427, 82] width 6 height 6
click at [320, 188] on div "Filters Applicant Status (1/5) Unread message Hasn't messaged back Stuck in sta…" at bounding box center [264, 142] width 529 height 284
click at [161, 54] on div "Filters Applicant Status (1/5) Unread message Hasn't messaged back Stuck in sta…" at bounding box center [264, 142] width 529 height 284
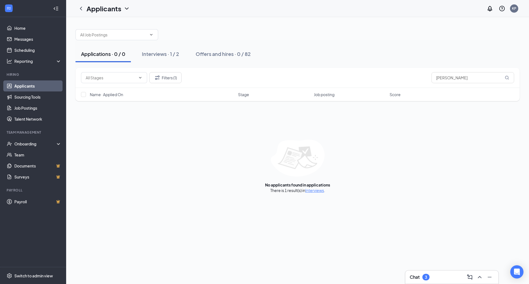
click at [163, 52] on div "Interviews · 1 / 2" at bounding box center [160, 53] width 37 height 7
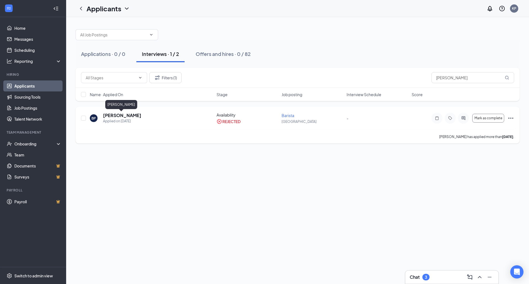
click at [115, 116] on h5 "[PERSON_NAME]" at bounding box center [122, 115] width 38 height 6
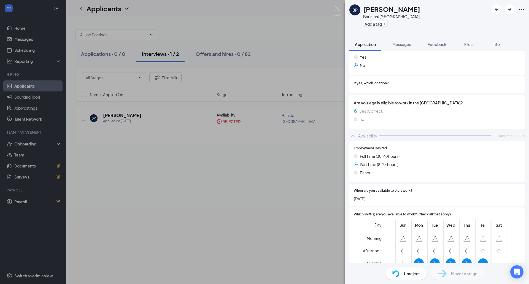
scroll to position [142, 0]
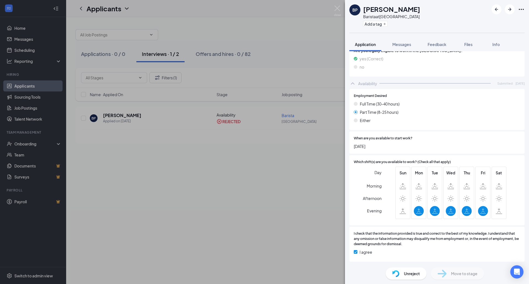
click at [338, 168] on div "BP [PERSON_NAME] Barista at [GEOGRAPHIC_DATA] Add a tag Application Messages Fe…" at bounding box center [264, 142] width 529 height 284
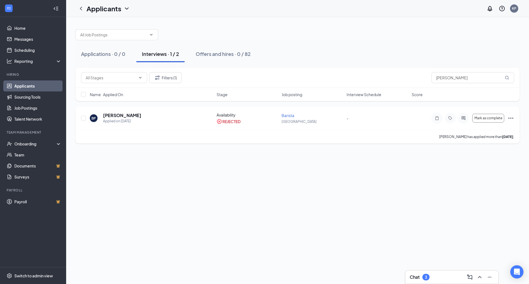
click at [272, 117] on div "Availability" at bounding box center [248, 115] width 62 height 6
click at [141, 118] on div "BP [PERSON_NAME] Applied on [DATE]" at bounding box center [151, 118] width 123 height 12
click at [242, 124] on div "REJECTED" at bounding box center [248, 122] width 62 height 6
click at [256, 121] on div "REJECTED" at bounding box center [248, 122] width 62 height 6
click at [301, 118] on div "Barista" at bounding box center [313, 116] width 62 height 6
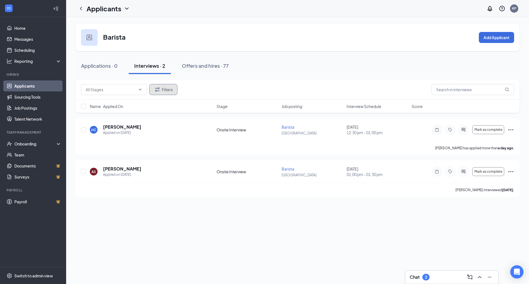
click at [166, 88] on button "Filters" at bounding box center [163, 89] width 28 height 11
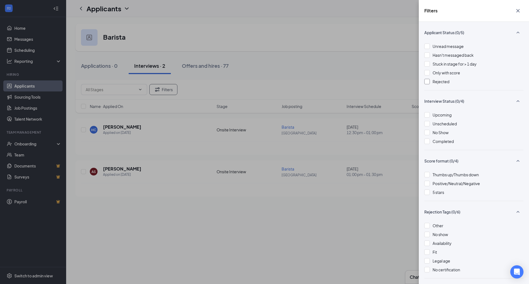
click at [426, 81] on div at bounding box center [427, 82] width 6 height 6
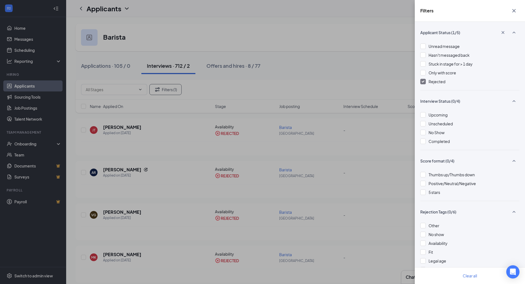
click at [515, 11] on icon "Cross" at bounding box center [514, 10] width 7 height 7
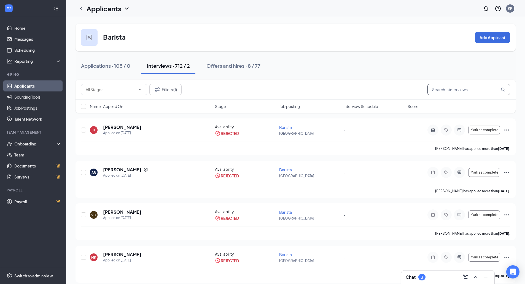
click at [444, 90] on input "text" at bounding box center [468, 89] width 83 height 11
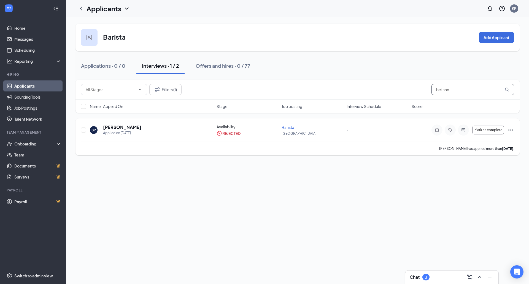
type input "bethan"
click at [176, 136] on div "BP [PERSON_NAME] Applied on [DATE] Availability REJECTED Barista West [PERSON_N…" at bounding box center [297, 133] width 433 height 18
click at [128, 130] on div "Applied on [DATE]" at bounding box center [122, 133] width 38 height 6
click at [133, 128] on h5 "[PERSON_NAME]" at bounding box center [122, 127] width 38 height 6
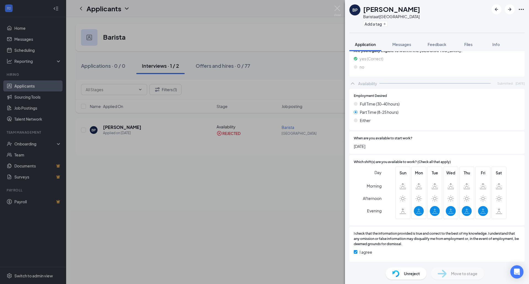
scroll to position [140, 0]
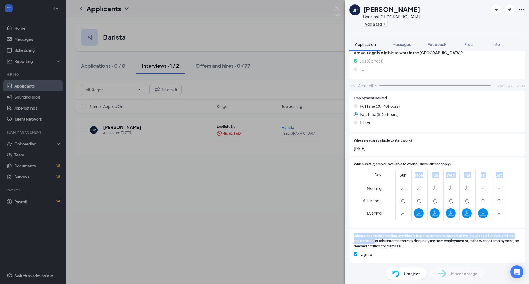
drag, startPoint x: 387, startPoint y: 241, endPoint x: 452, endPoint y: 297, distance: 86.1
click at [452, 284] on html "Home Messages Scheduling Reporting Hiring Applicants Sourcing Tools Job Posting…" at bounding box center [264, 142] width 529 height 284
drag, startPoint x: 416, startPoint y: 274, endPoint x: 405, endPoint y: 269, distance: 12.6
click at [405, 269] on div "Unreject" at bounding box center [406, 274] width 41 height 12
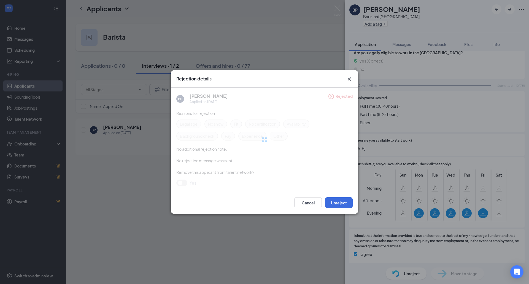
drag, startPoint x: 405, startPoint y: 269, endPoint x: 394, endPoint y: 241, distance: 29.5
click at [394, 241] on div "Rejection details BP [PERSON_NAME] Applied on [DATE] Rejected Reasons for rejec…" at bounding box center [264, 142] width 529 height 284
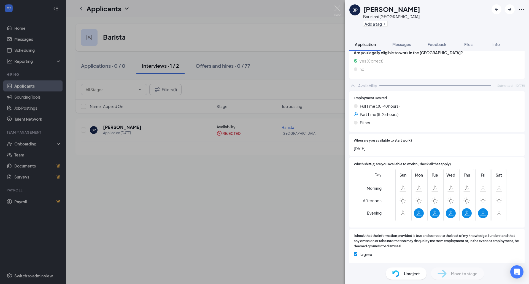
click at [382, 234] on span "I check that the information provided is true and correct to the best of my kno…" at bounding box center [437, 241] width 166 height 16
click at [377, 222] on div "Which shift(s) are you available to work? (Check all that apply) Day Morning Af…" at bounding box center [436, 192] width 175 height 71
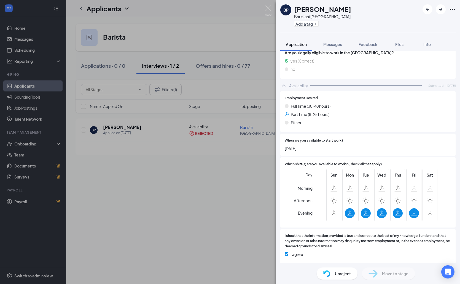
drag, startPoint x: 377, startPoint y: 222, endPoint x: 334, endPoint y: 274, distance: 68.0
click at [334, 274] on div "Unreject" at bounding box center [337, 274] width 41 height 12
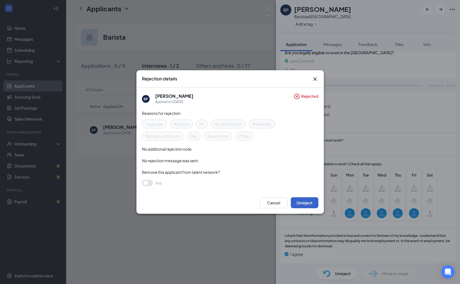
click at [301, 205] on button "Unreject" at bounding box center [305, 202] width 28 height 11
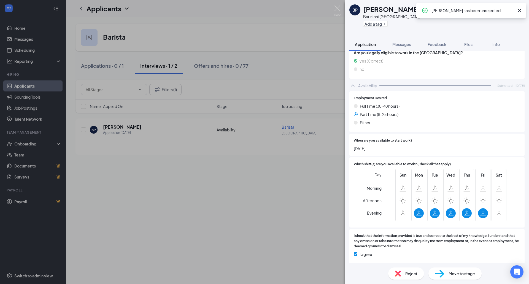
click at [466, 276] on span "Move to stage" at bounding box center [462, 274] width 26 height 6
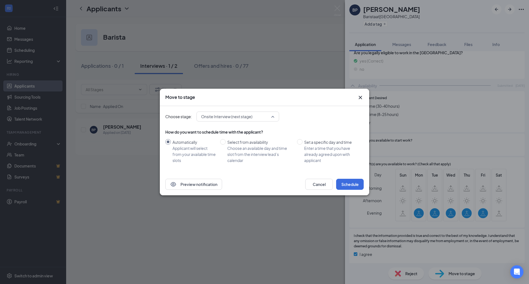
click at [271, 117] on span "Onsite Interview (next stage)" at bounding box center [237, 116] width 73 height 8
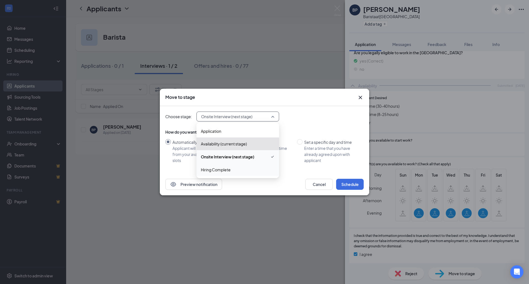
click at [214, 171] on span "Hiring Complete" at bounding box center [216, 170] width 30 height 6
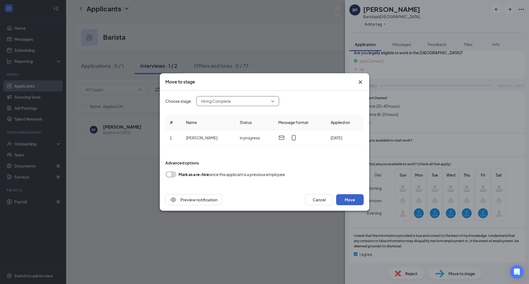
click at [344, 198] on button "Move" at bounding box center [350, 199] width 28 height 11
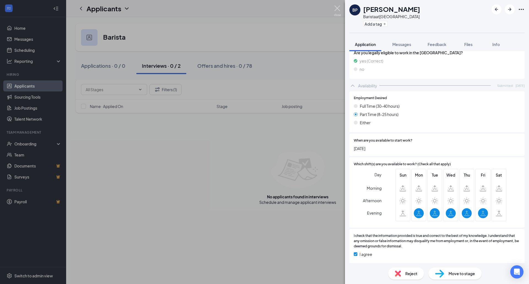
click at [339, 9] on img at bounding box center [337, 11] width 7 height 11
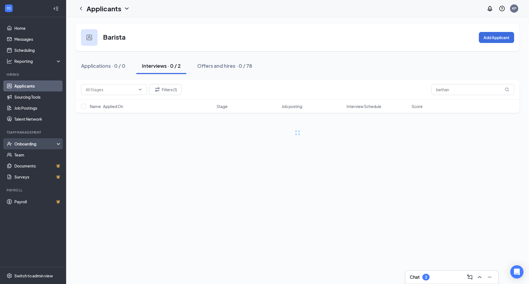
click at [42, 145] on div "Onboarding" at bounding box center [35, 144] width 42 height 6
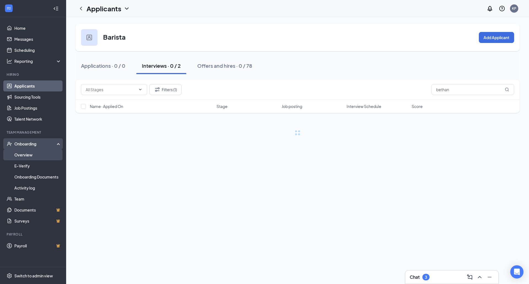
click at [31, 157] on link "Overview" at bounding box center [37, 154] width 47 height 11
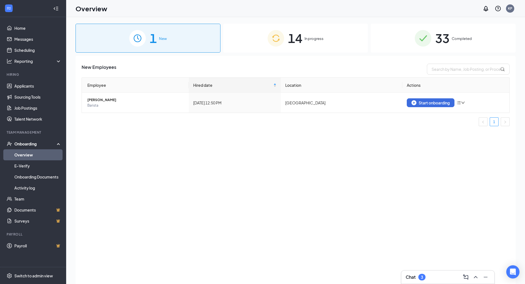
click at [184, 44] on div "1 New" at bounding box center [147, 38] width 145 height 29
click at [439, 103] on div "Start onboarding" at bounding box center [430, 102] width 38 height 5
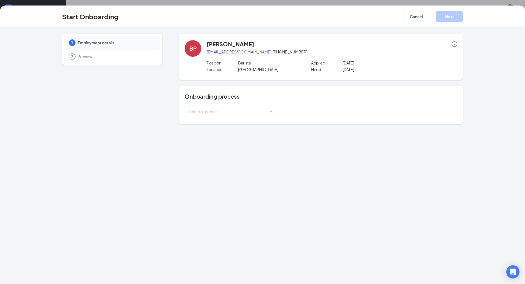
click at [281, 111] on div "Select a process" at bounding box center [321, 112] width 273 height 12
click at [268, 114] on div "Select a process" at bounding box center [229, 111] width 83 height 11
click at [196, 125] on span "Barista" at bounding box center [193, 123] width 13 height 5
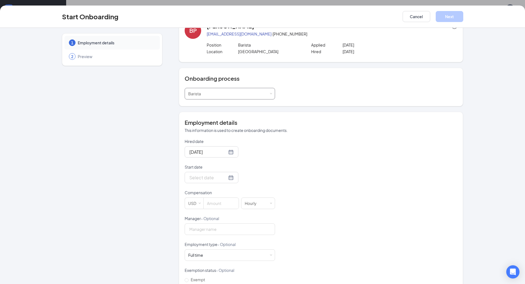
scroll to position [28, 0]
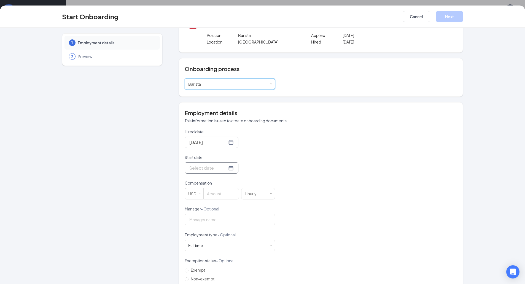
click at [223, 168] on div at bounding box center [211, 167] width 44 height 7
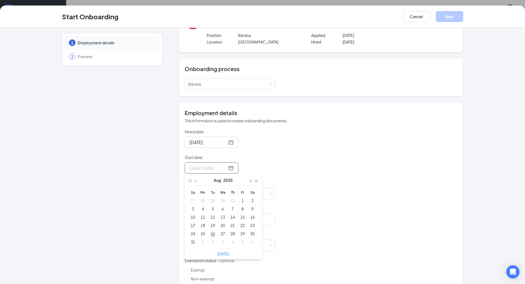
click at [249, 181] on span "button" at bounding box center [250, 181] width 3 height 3
type input "[DATE]"
click at [250, 209] on div "13" at bounding box center [252, 209] width 7 height 7
click at [221, 197] on input at bounding box center [221, 193] width 35 height 11
type input "15"
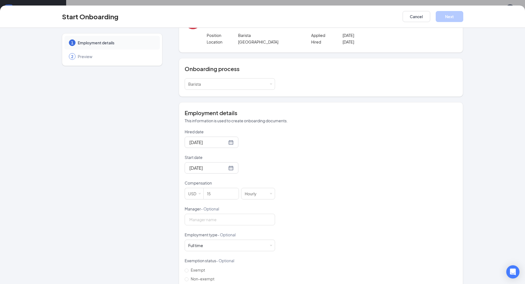
click at [365, 217] on div "Hired date [DATE] Start date [DATE] [DATE] Su Mo Tu We Th Fr Sa 31 1 2 3 4 5 6 …" at bounding box center [321, 232] width 273 height 206
click at [213, 222] on input "Manager - Optional" at bounding box center [230, 220] width 90 height 12
type input "[PERSON_NAME]"
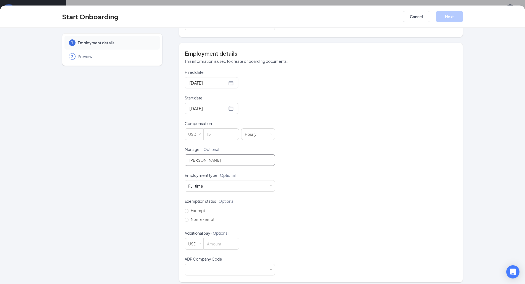
scroll to position [91, 0]
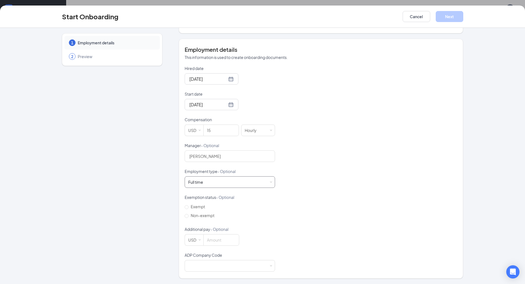
click at [268, 180] on div "Full time Works 30+ hours per week and is reasonably expected to work" at bounding box center [229, 182] width 83 height 11
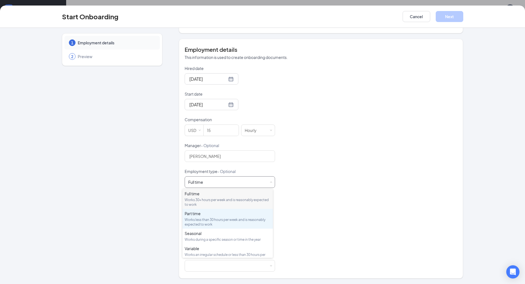
click at [195, 219] on div "Works less than 30 hours per week and is reasonably expected to work" at bounding box center [228, 221] width 86 height 9
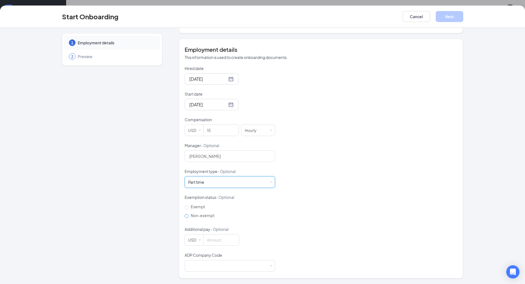
click at [185, 216] on input "Non-exempt" at bounding box center [187, 216] width 4 height 4
radio input "true"
click at [262, 265] on div at bounding box center [229, 265] width 83 height 11
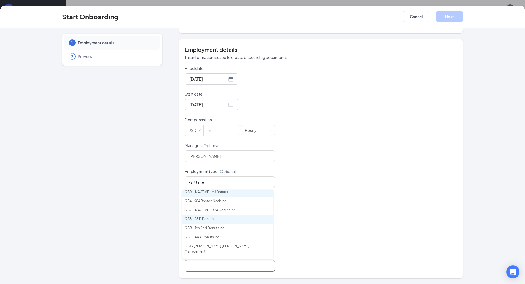
scroll to position [67, 0]
click at [212, 217] on li "Q38 - R&D Donuts" at bounding box center [227, 218] width 90 height 9
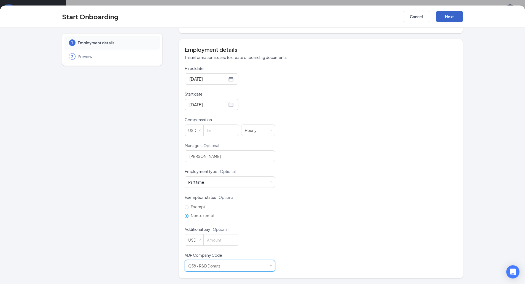
click at [455, 18] on button "Next" at bounding box center [450, 16] width 28 height 11
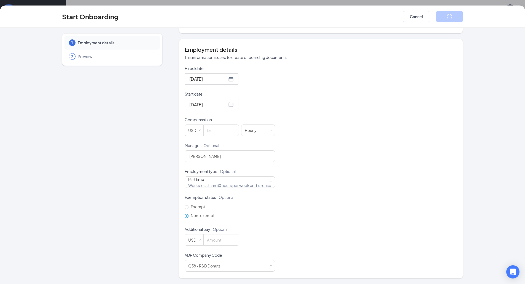
scroll to position [0, 0]
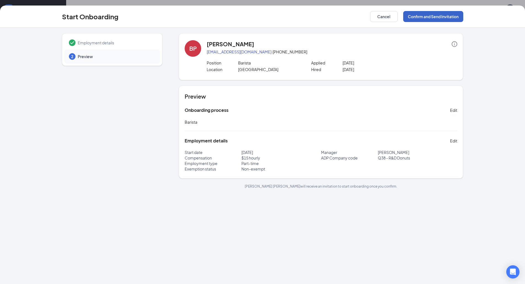
click at [426, 15] on button "Confirm and Send Invitation" at bounding box center [433, 16] width 60 height 11
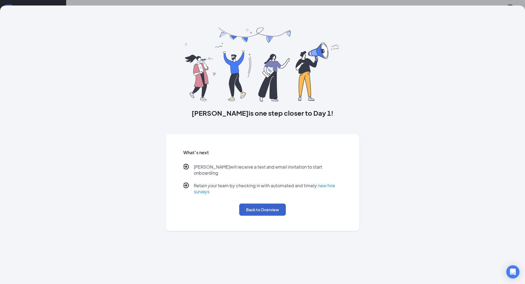
click at [249, 204] on button "Back to Overview" at bounding box center [262, 210] width 47 height 12
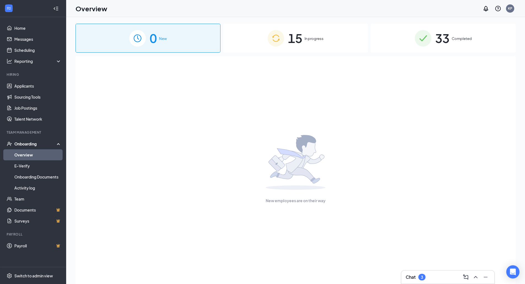
click at [301, 42] on span "15" at bounding box center [295, 38] width 14 height 19
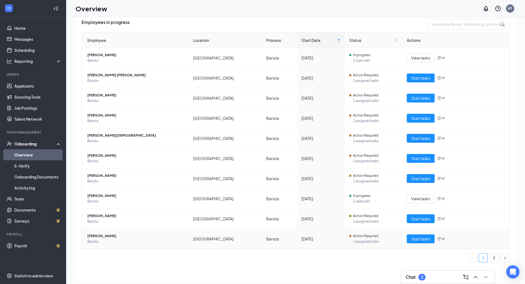
scroll to position [25, 0]
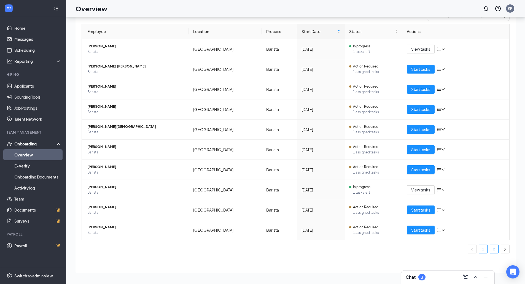
click at [490, 250] on link "2" at bounding box center [494, 249] width 8 height 8
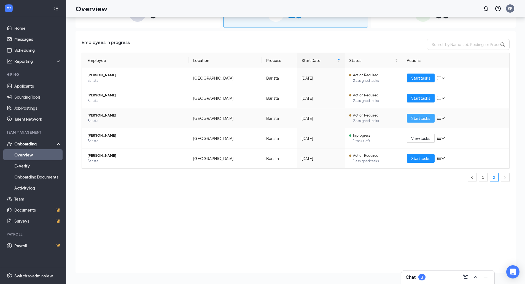
click at [429, 117] on span "Start tasks" at bounding box center [420, 118] width 19 height 6
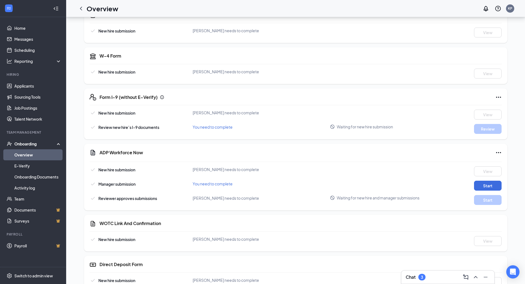
scroll to position [138, 0]
click at [493, 188] on p "[PERSON_NAME] needs to complete" at bounding box center [477, 187] width 58 height 5
click at [393, 164] on div "ADP Workforce Now New hire submission [PERSON_NAME] needs to complete View Mana…" at bounding box center [295, 177] width 423 height 67
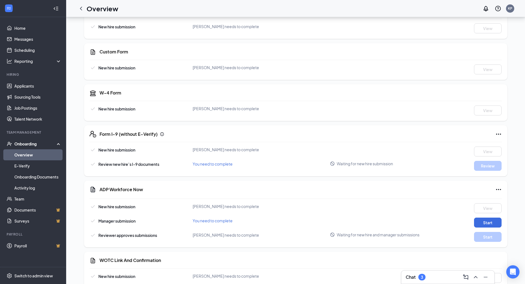
scroll to position [97, 0]
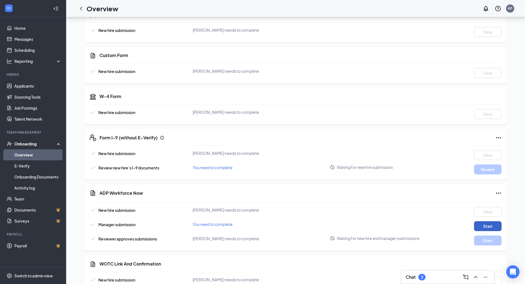
click at [485, 229] on button "Start" at bounding box center [488, 226] width 28 height 10
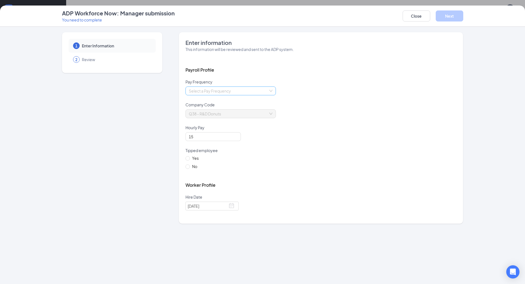
click at [268, 88] on input "search" at bounding box center [229, 91] width 80 height 8
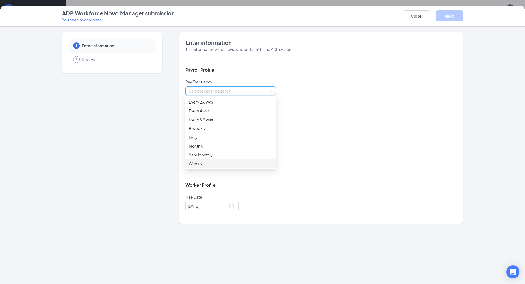
click at [191, 165] on div "Weekly" at bounding box center [231, 164] width 84 height 6
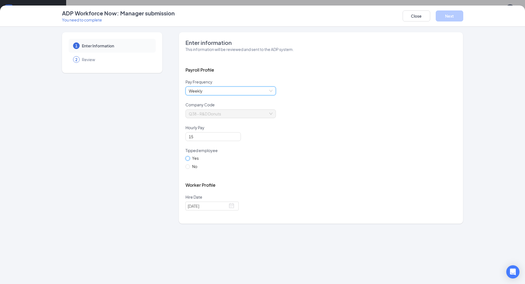
click at [186, 158] on input "Yes" at bounding box center [187, 158] width 4 height 4
radio input "true"
click at [446, 16] on button "Next" at bounding box center [450, 15] width 28 height 11
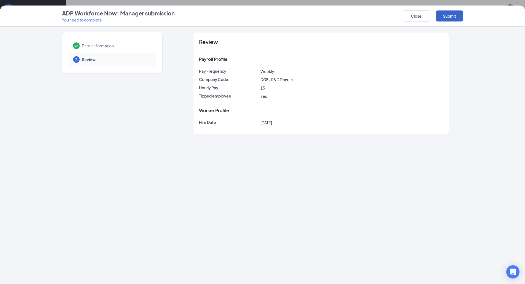
click at [451, 15] on button "Submit" at bounding box center [450, 15] width 28 height 11
